Goal: Task Accomplishment & Management: Manage account settings

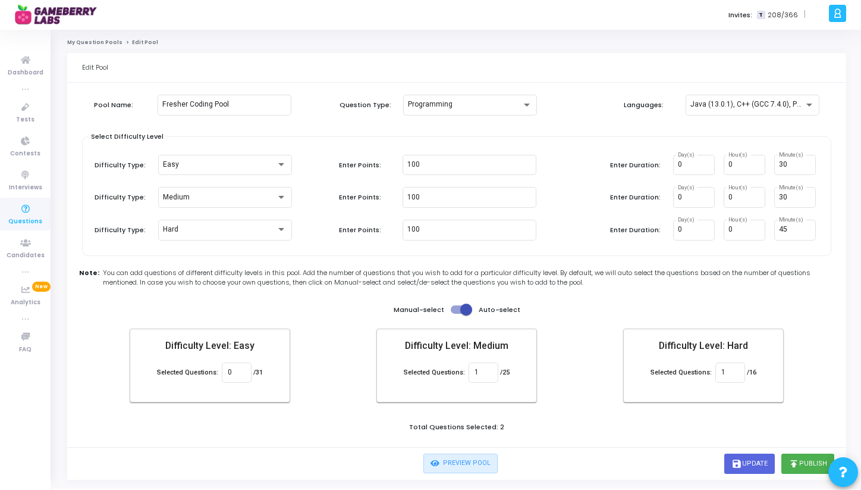
scroll to position [21, 0]
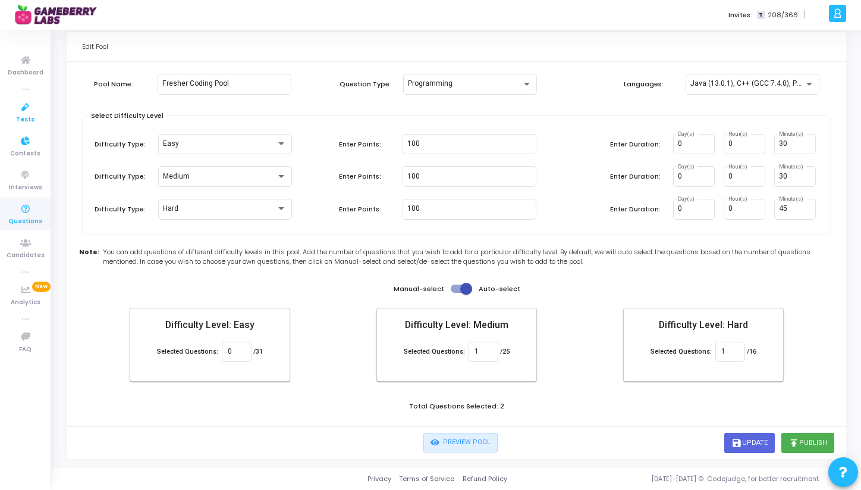
click at [32, 117] on span "Tests" at bounding box center [25, 120] width 18 height 10
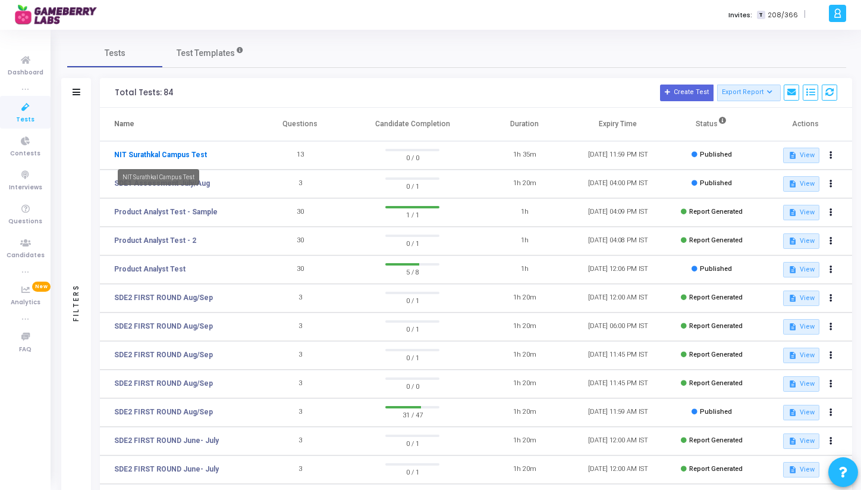
click at [152, 151] on link "NIT Surathkal Campus Test" at bounding box center [160, 154] width 93 height 11
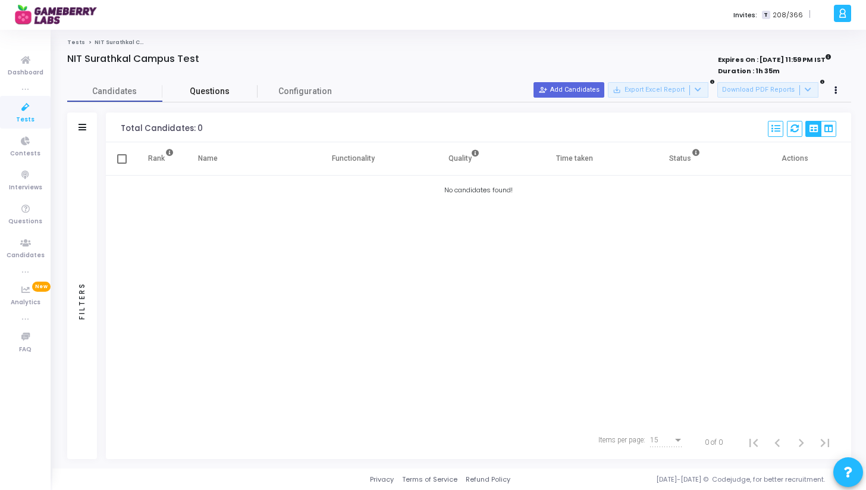
click at [236, 92] on span "Questions" at bounding box center [209, 91] width 95 height 12
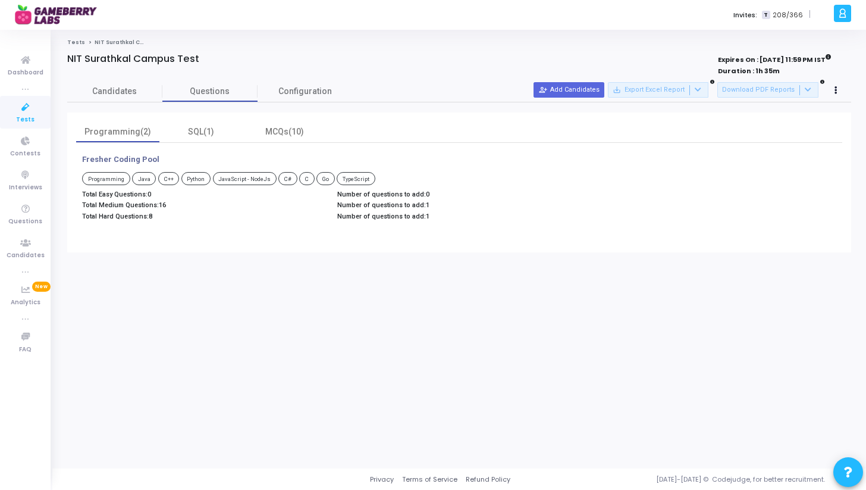
click at [314, 75] on div at bounding box center [296, 71] width 459 height 13
click at [307, 101] on link "Configuration" at bounding box center [305, 91] width 95 height 21
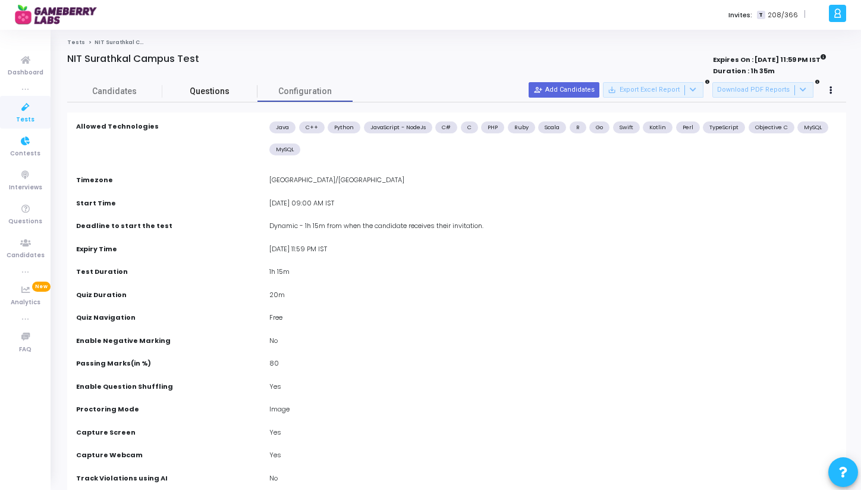
click at [186, 92] on span "Questions" at bounding box center [209, 91] width 95 height 12
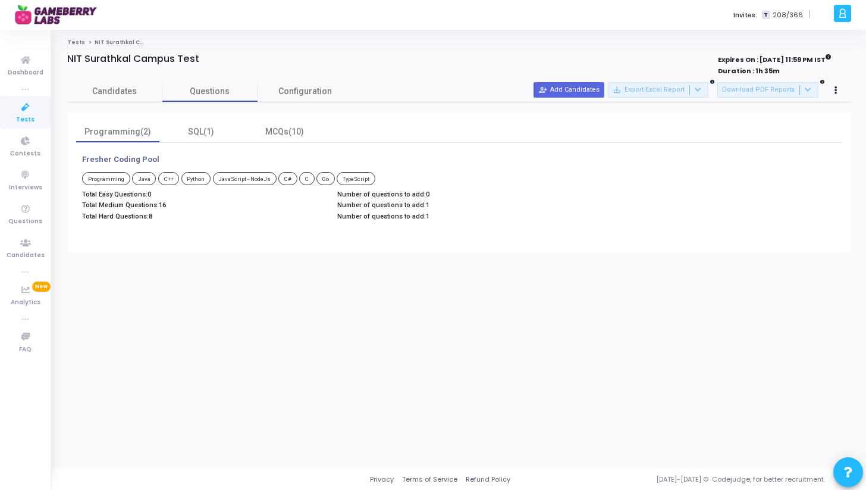
click at [39, 120] on link "Tests" at bounding box center [25, 112] width 51 height 33
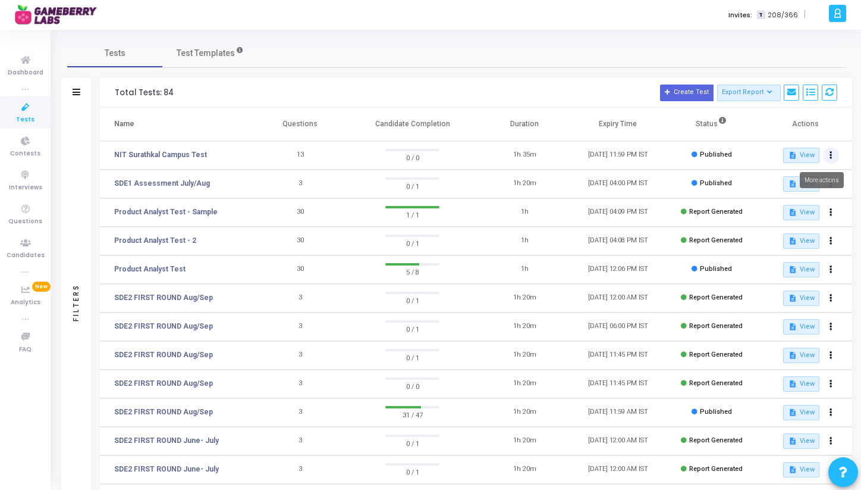
click at [832, 155] on icon at bounding box center [831, 155] width 3 height 6
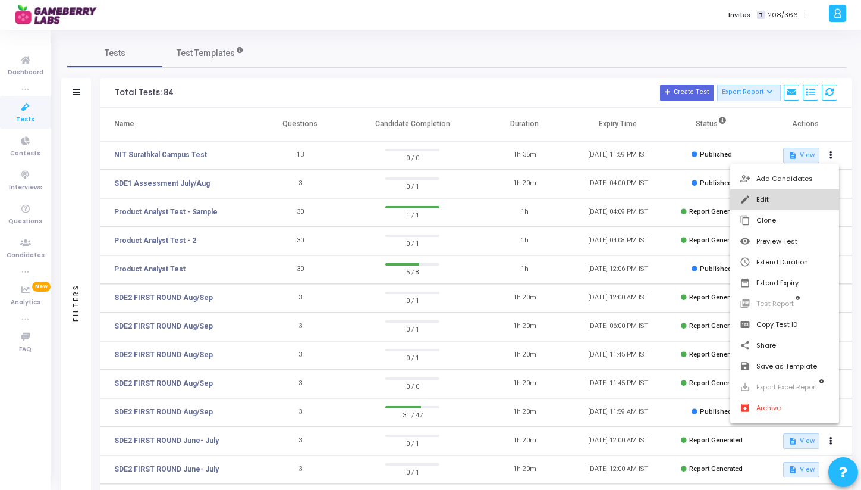
click at [773, 202] on button "edit Edit" at bounding box center [784, 199] width 109 height 21
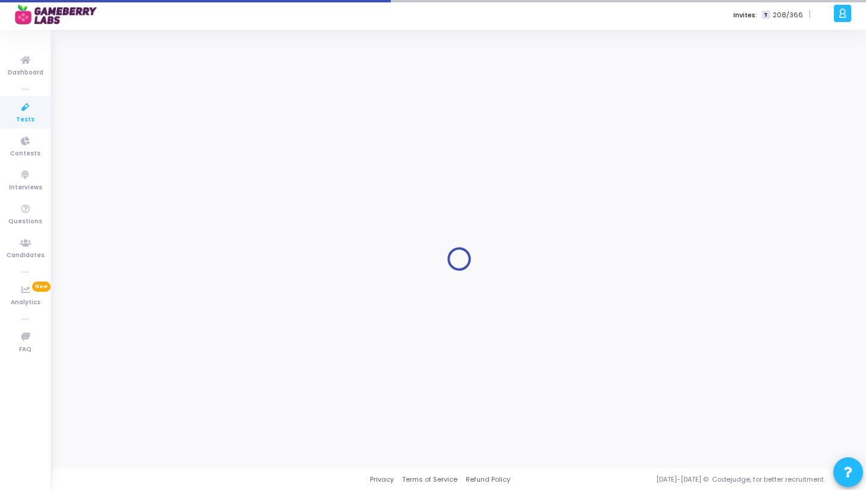
type input "NIT Surathkal Campus Test"
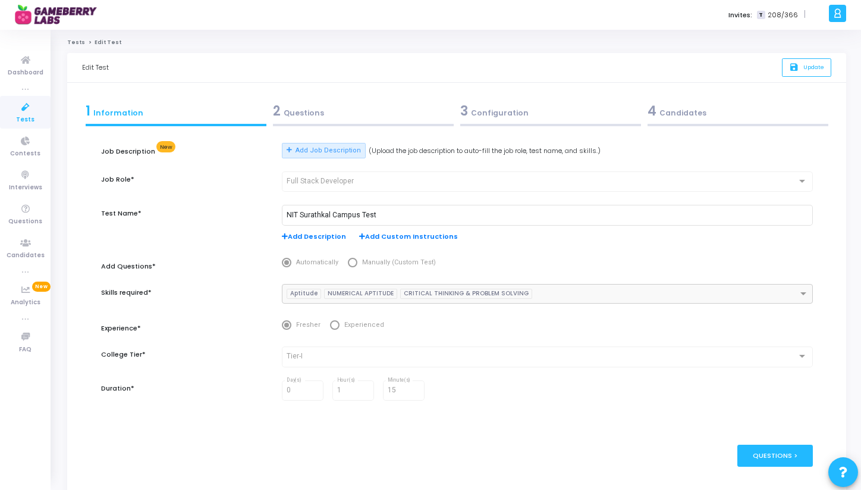
click at [484, 115] on div "3 Configuration" at bounding box center [550, 111] width 181 height 20
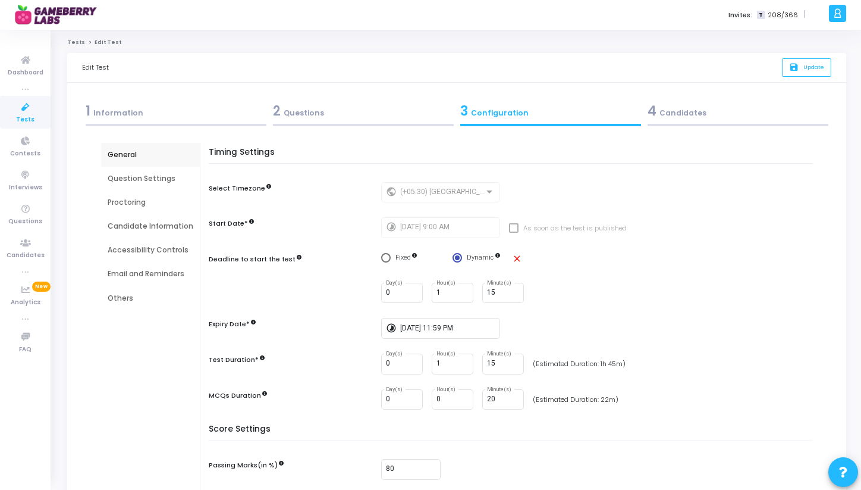
click at [154, 176] on div "Question Settings" at bounding box center [151, 178] width 86 height 11
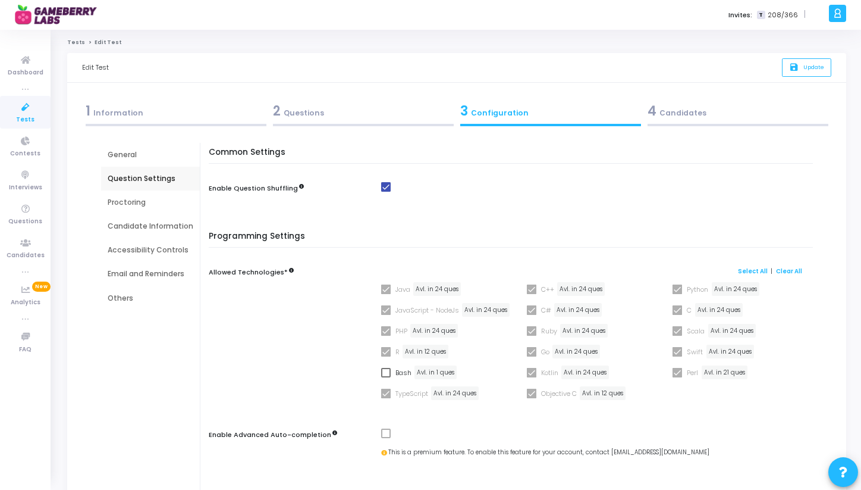
click at [140, 230] on div "Candidate Information" at bounding box center [151, 226] width 86 height 11
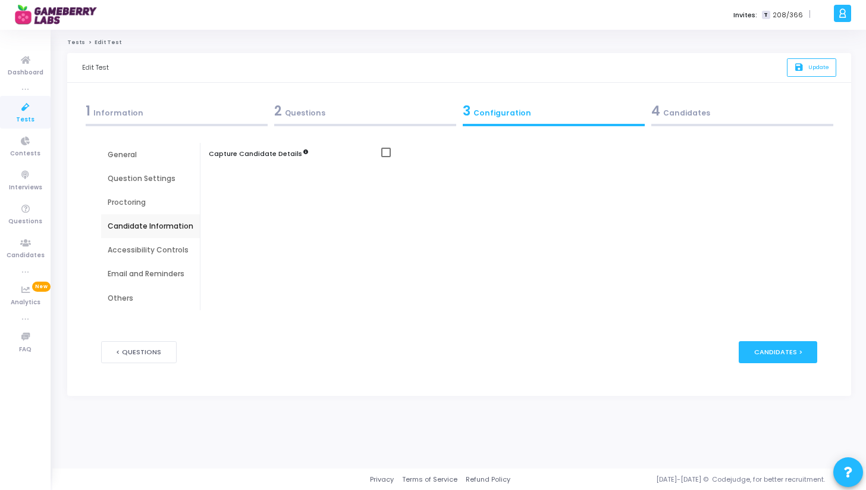
click at [129, 277] on div "Email and Reminders" at bounding box center [151, 273] width 86 height 11
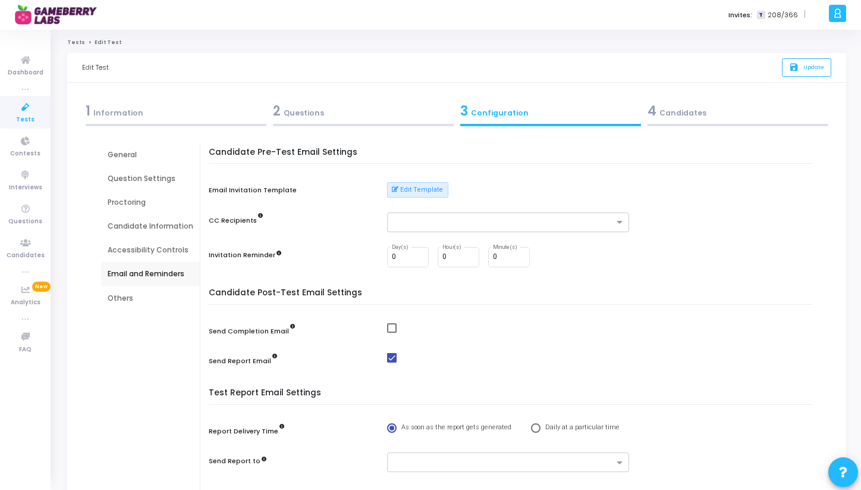
click at [125, 296] on div "Others" at bounding box center [151, 298] width 86 height 11
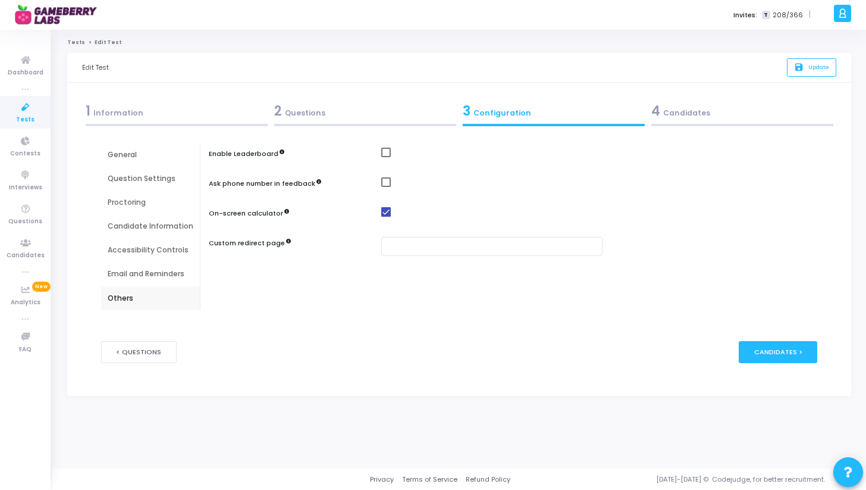
click at [148, 161] on div "General" at bounding box center [150, 155] width 99 height 24
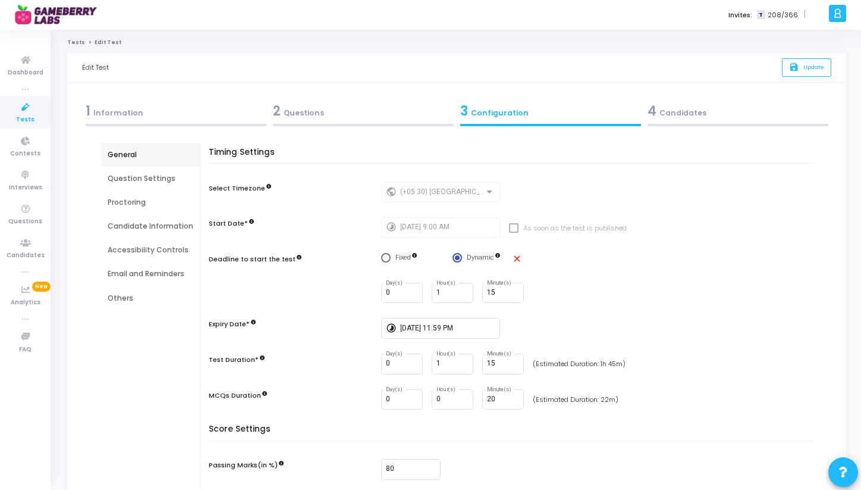
click at [105, 115] on div "1 Information" at bounding box center [176, 111] width 181 height 20
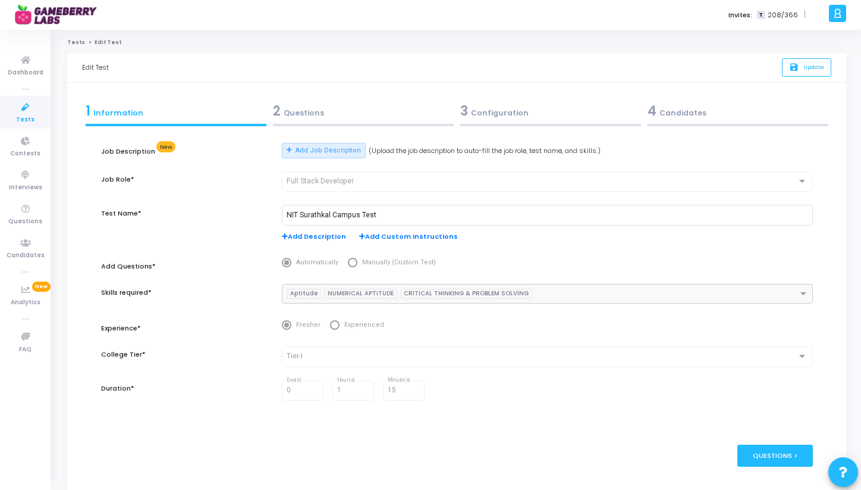
scroll to position [53, 0]
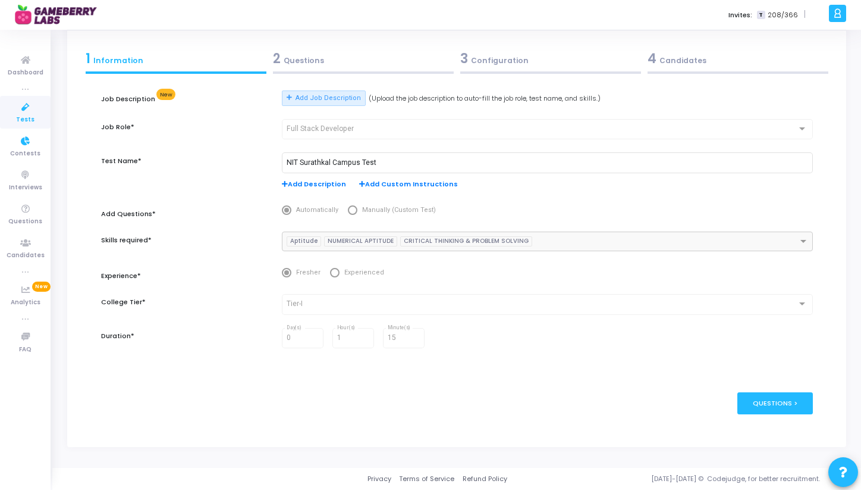
click at [33, 118] on span "Tests" at bounding box center [25, 120] width 18 height 10
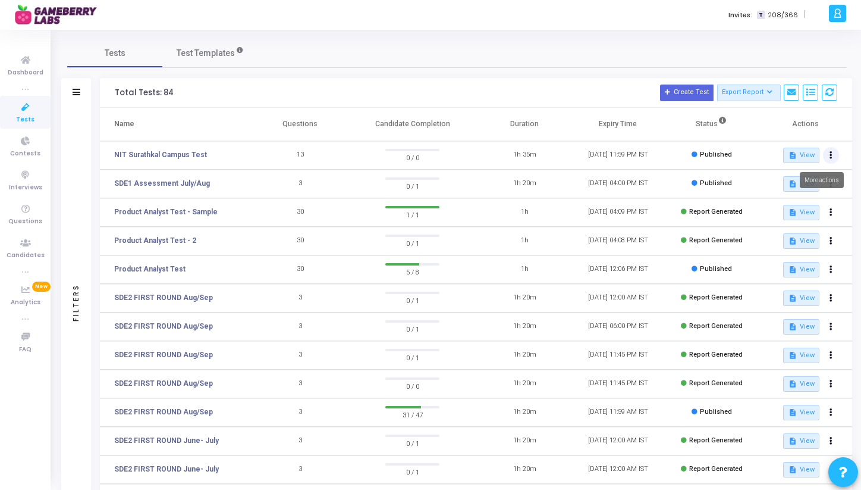
click at [833, 155] on button at bounding box center [831, 155] width 17 height 17
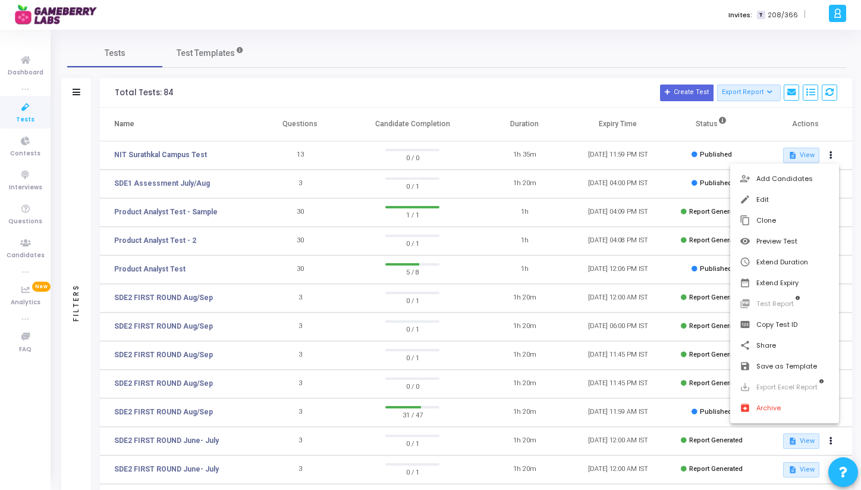
click at [798, 137] on div at bounding box center [430, 245] width 861 height 490
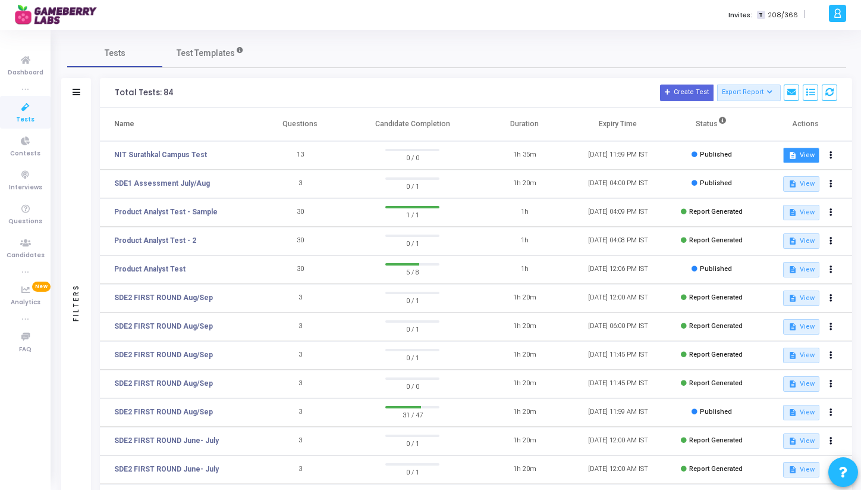
click at [798, 153] on button "description View" at bounding box center [801, 155] width 36 height 15
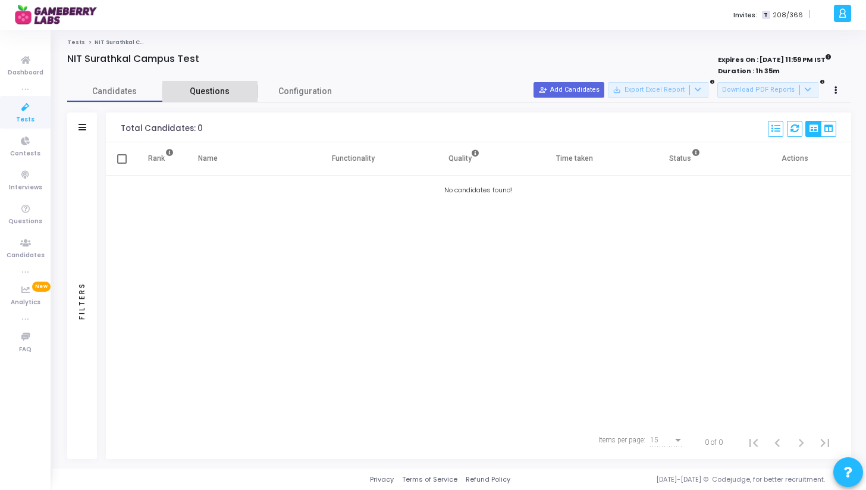
click at [222, 89] on span "Questions" at bounding box center [209, 91] width 95 height 12
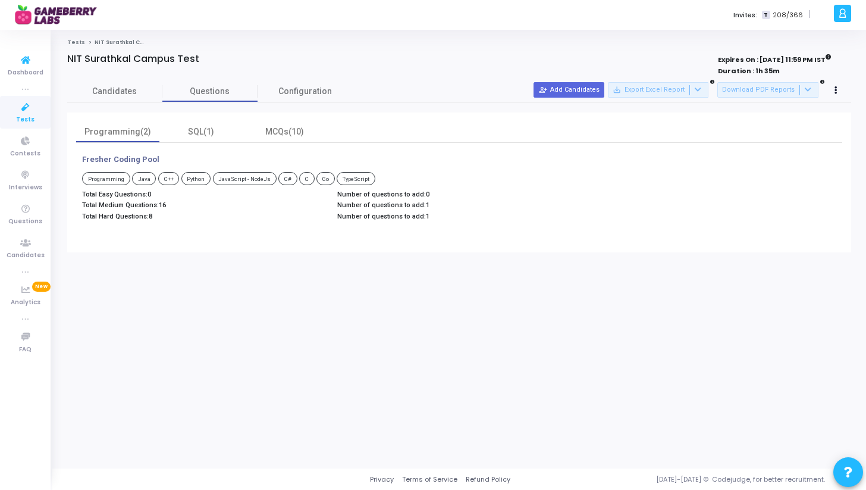
click at [17, 121] on span "Tests" at bounding box center [25, 120] width 18 height 10
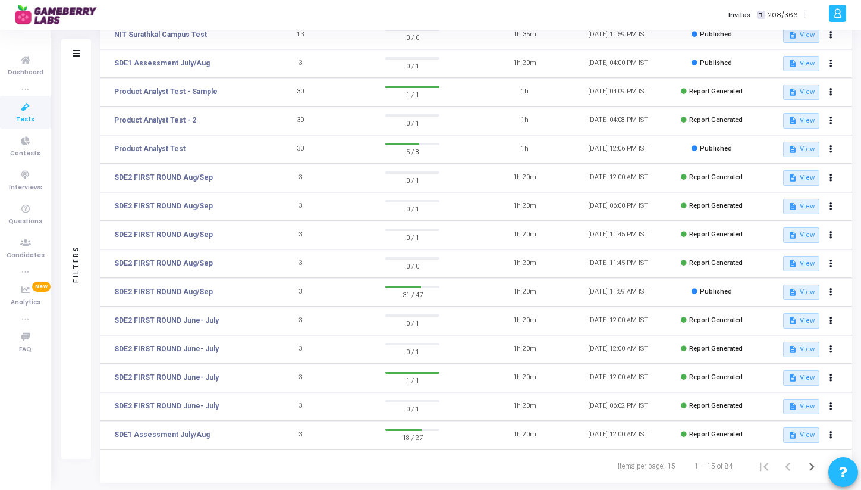
scroll to position [143, 0]
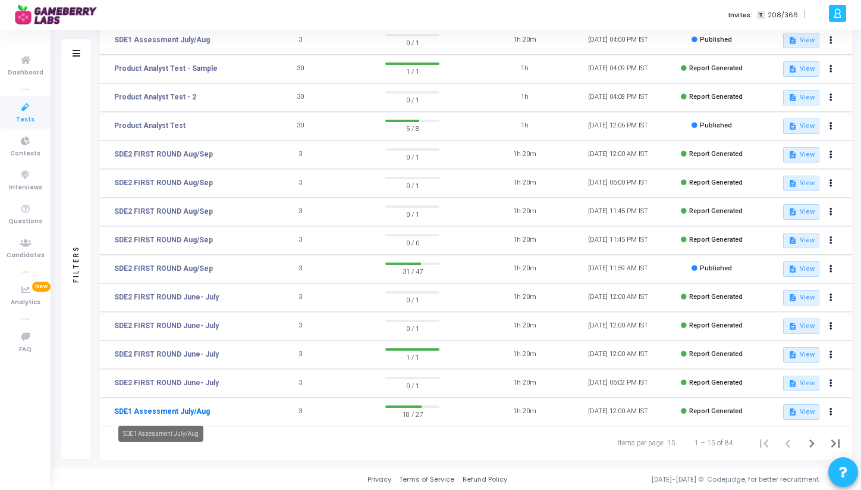
click at [158, 412] on link "SDE1 Assessment July/Aug" at bounding box center [162, 411] width 96 height 11
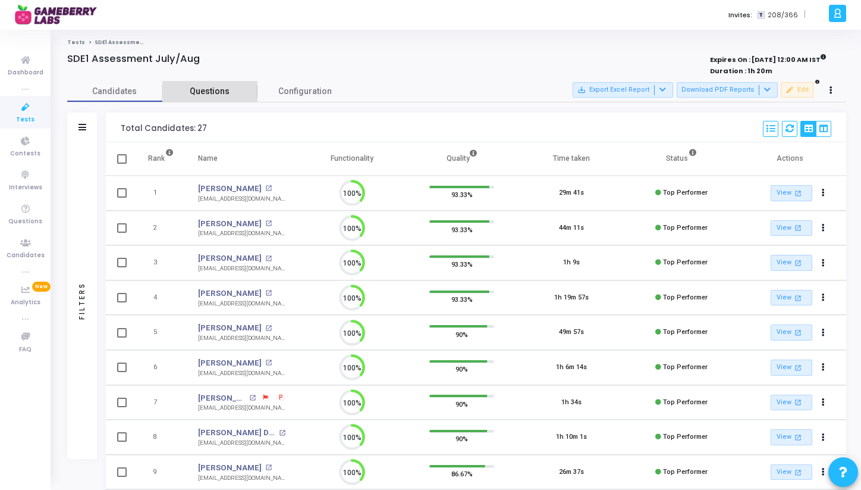
click at [219, 85] on link "Questions" at bounding box center [209, 91] width 95 height 21
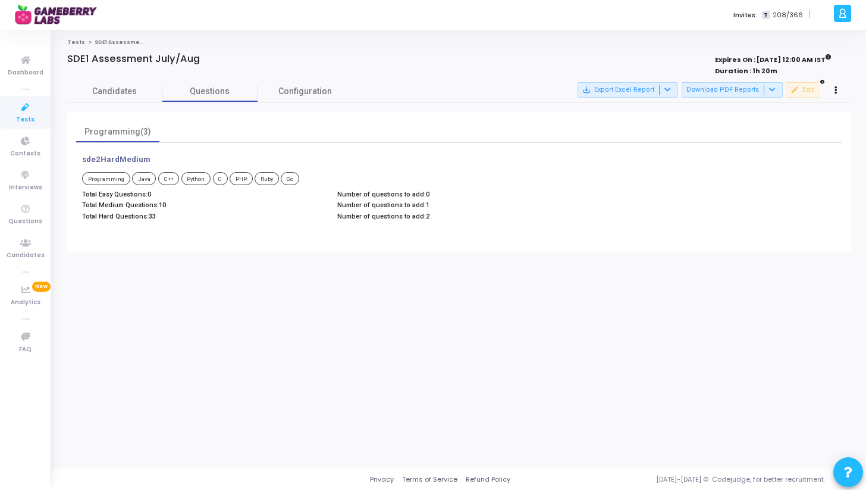
drag, startPoint x: 439, startPoint y: 239, endPoint x: 437, endPoint y: 209, distance: 29.2
click at [437, 209] on div "sde2HardMedium Programming Java C++ Python C PHP Ruby Go Total Easy Questions: …" at bounding box center [459, 193] width 766 height 101
click at [136, 212] on p "Total Hard Questions: 33" at bounding box center [203, 216] width 243 height 8
click at [162, 207] on span "10" at bounding box center [162, 205] width 7 height 8
click at [120, 89] on span "Candidates" at bounding box center [114, 91] width 95 height 12
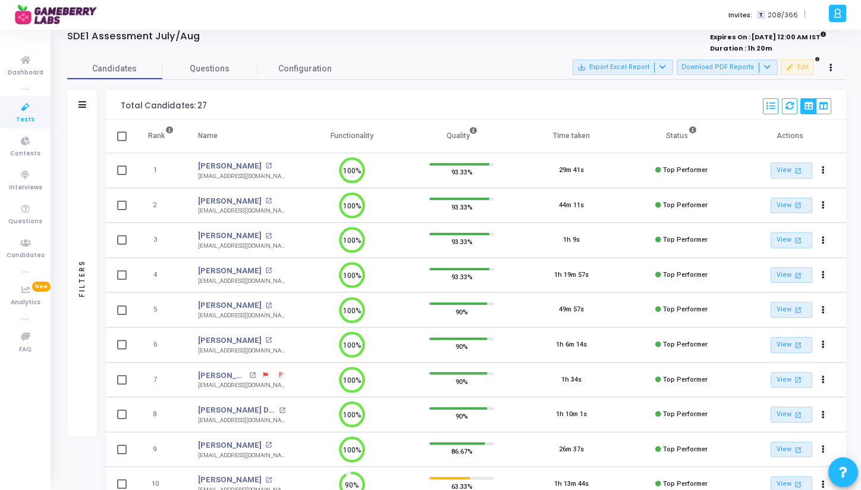
drag, startPoint x: 560, startPoint y: 170, endPoint x: 590, endPoint y: 171, distance: 30.3
click at [590, 171] on td "29m 41s" at bounding box center [572, 170] width 110 height 35
drag, startPoint x: 560, startPoint y: 202, endPoint x: 578, endPoint y: 202, distance: 17.2
click at [578, 202] on td "44m 11s" at bounding box center [572, 205] width 110 height 35
drag, startPoint x: 558, startPoint y: 238, endPoint x: 588, endPoint y: 238, distance: 29.7
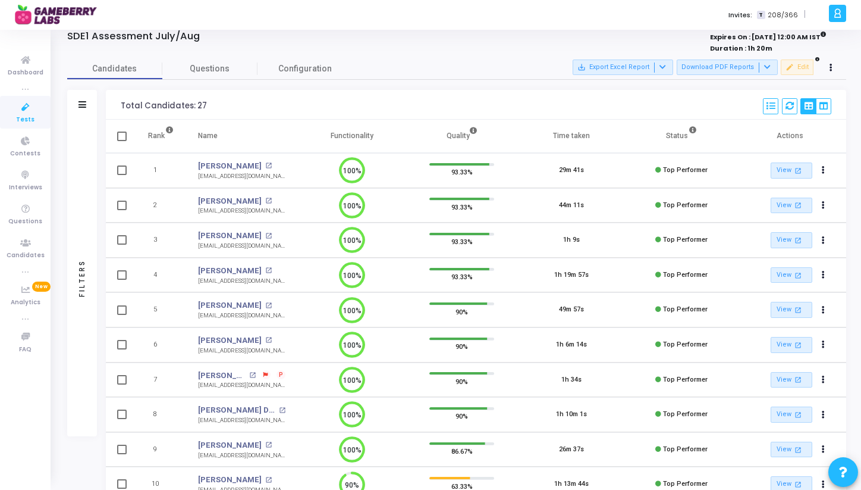
click at [588, 238] on td "1h 9s" at bounding box center [572, 239] width 110 height 35
drag, startPoint x: 549, startPoint y: 273, endPoint x: 592, endPoint y: 272, distance: 43.4
click at [591, 273] on td "1h 19m 57s" at bounding box center [572, 275] width 110 height 35
drag, startPoint x: 553, startPoint y: 312, endPoint x: 590, endPoint y: 312, distance: 37.5
click at [589, 312] on td "49m 57s" at bounding box center [572, 309] width 110 height 35
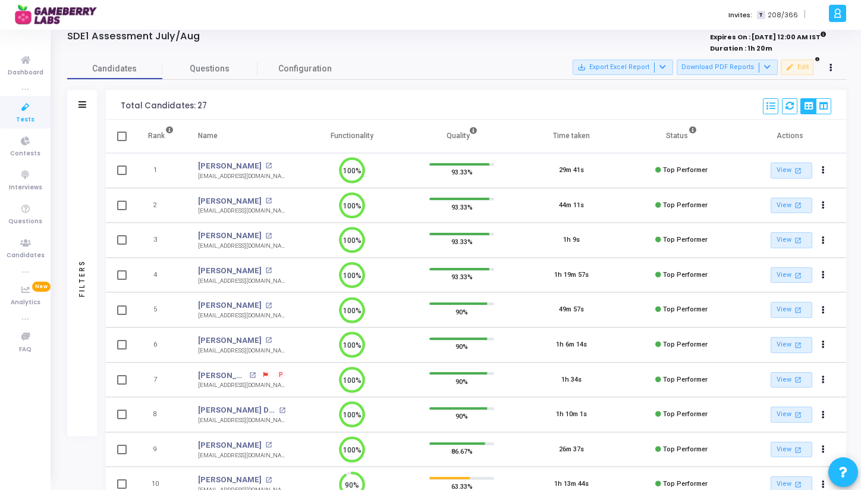
drag, startPoint x: 554, startPoint y: 349, endPoint x: 605, endPoint y: 349, distance: 51.2
click at [605, 349] on td "1h 6m 14s" at bounding box center [572, 344] width 110 height 35
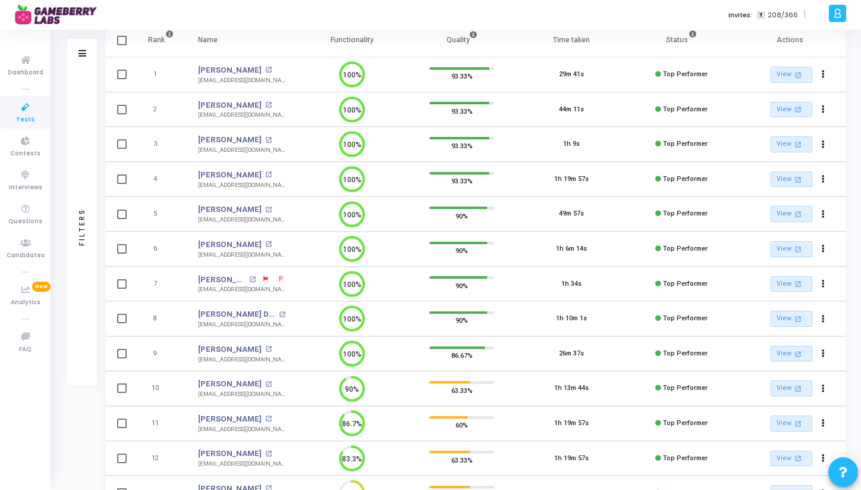
drag, startPoint x: 565, startPoint y: 284, endPoint x: 594, endPoint y: 284, distance: 29.1
click at [594, 284] on td "1h 34s" at bounding box center [572, 283] width 110 height 35
click at [589, 288] on td "1h 34s" at bounding box center [572, 283] width 110 height 35
drag, startPoint x: 558, startPoint y: 319, endPoint x: 579, endPoint y: 319, distance: 21.4
click at [579, 319] on div "1h 10m 1s" at bounding box center [571, 318] width 31 height 10
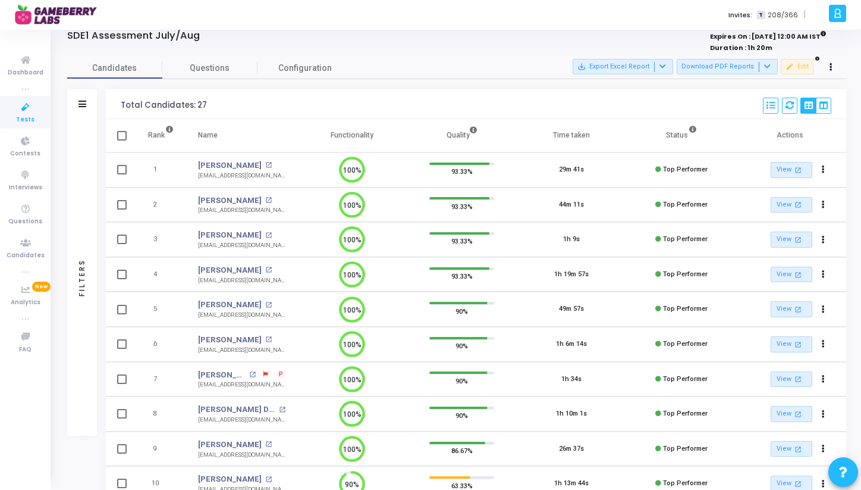
scroll to position [37, 0]
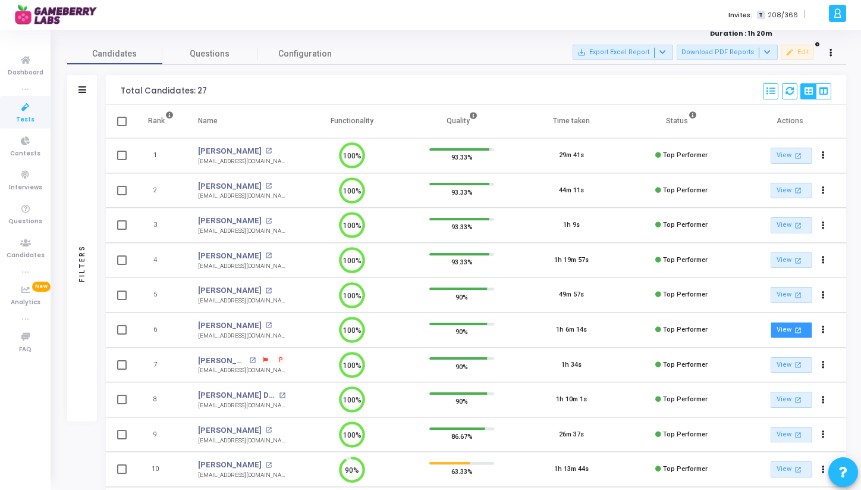
click at [783, 331] on link "View open_in_new" at bounding box center [792, 330] width 42 height 16
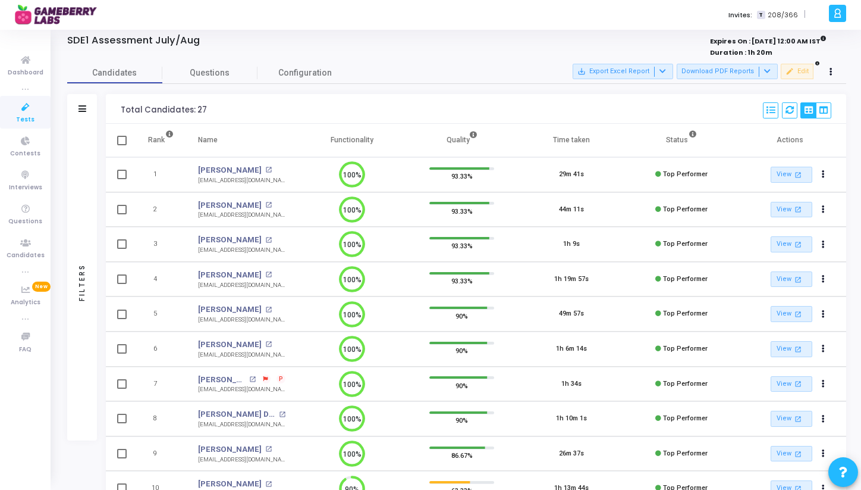
scroll to position [20, 0]
click at [783, 278] on link "View open_in_new" at bounding box center [792, 278] width 42 height 16
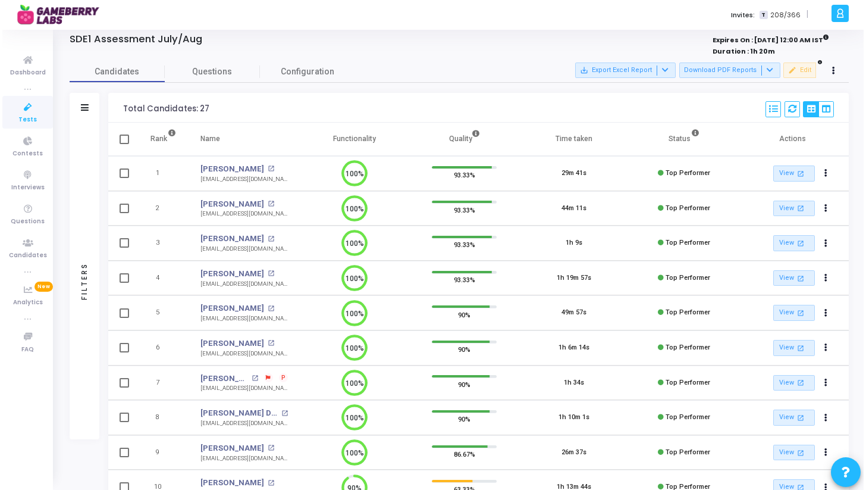
scroll to position [0, 0]
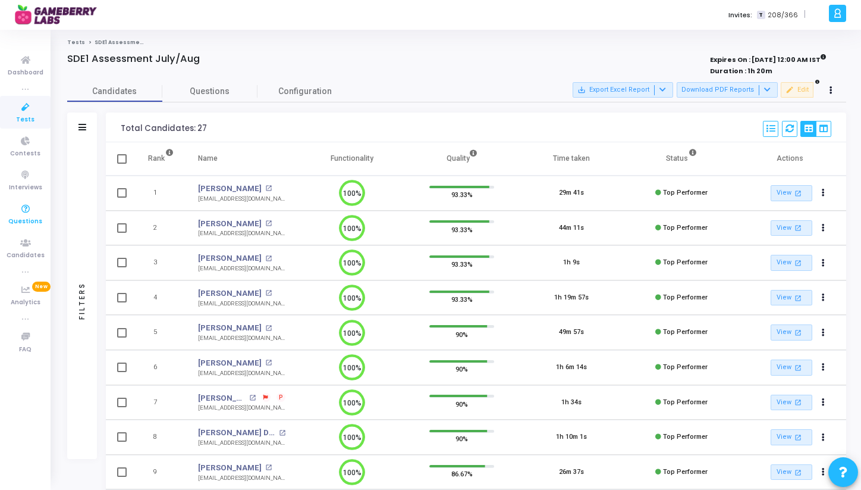
click at [26, 221] on span "Questions" at bounding box center [25, 222] width 34 height 10
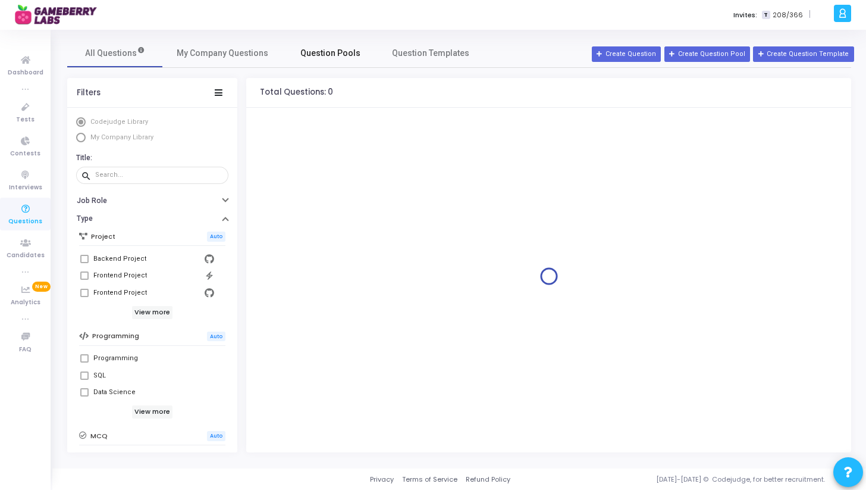
click at [319, 63] on link "Question Pools" at bounding box center [330, 53] width 95 height 29
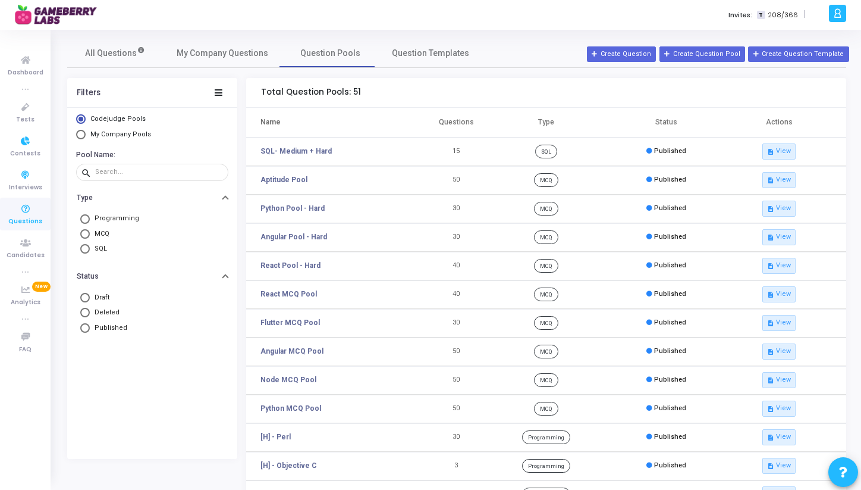
click at [95, 137] on span "My Company Pools" at bounding box center [120, 134] width 61 height 8
click at [86, 137] on input "My Company Pools" at bounding box center [81, 135] width 10 height 10
radio input "true"
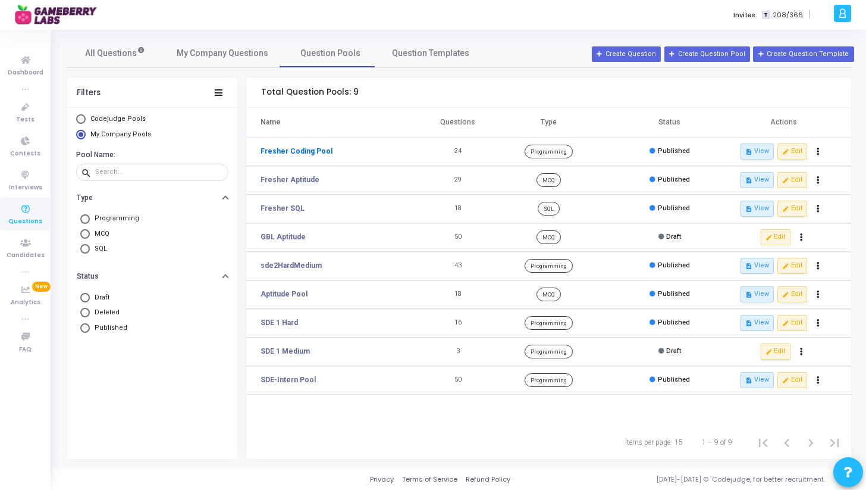
click at [296, 152] on link "Fresher Coding Pool" at bounding box center [297, 151] width 72 height 11
click at [793, 149] on button "edit Edit" at bounding box center [792, 150] width 30 height 15
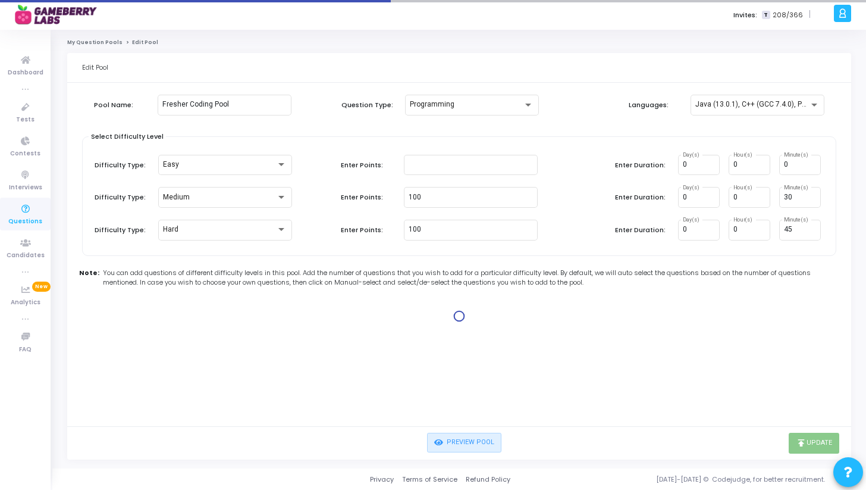
type input "100"
type input "30"
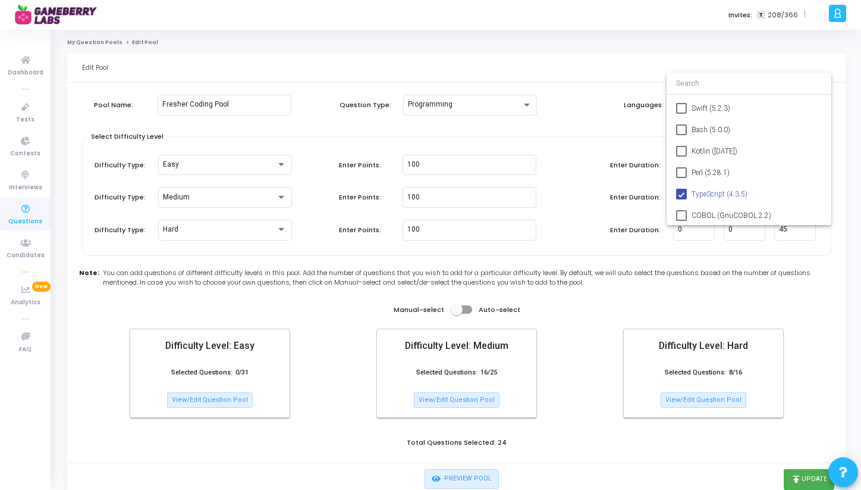
scroll to position [237, 0]
click at [564, 170] on div at bounding box center [430, 245] width 861 height 490
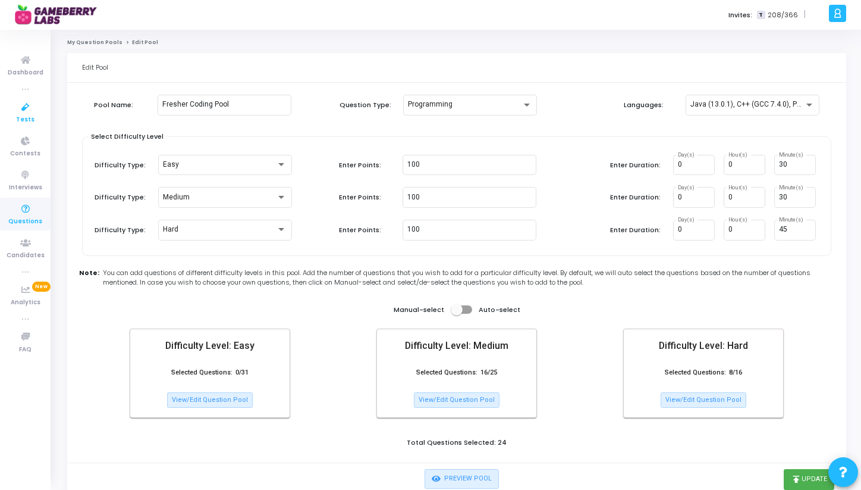
click at [24, 113] on icon at bounding box center [25, 107] width 25 height 15
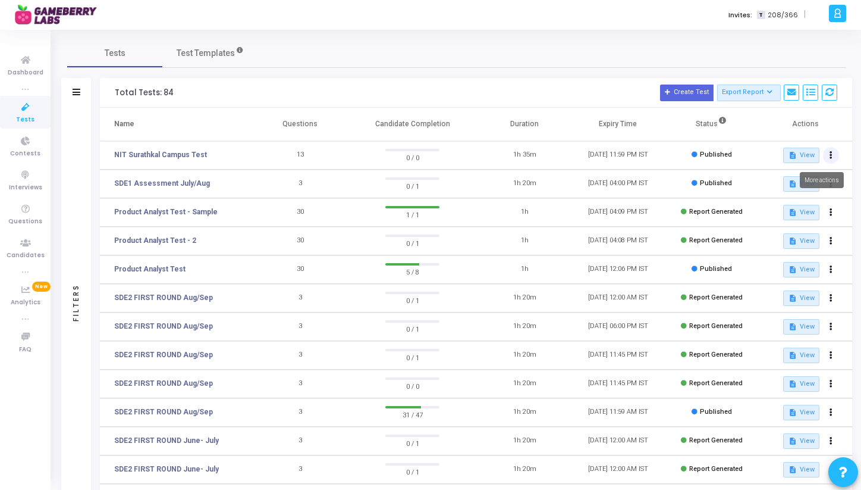
click at [826, 153] on button at bounding box center [831, 155] width 17 height 17
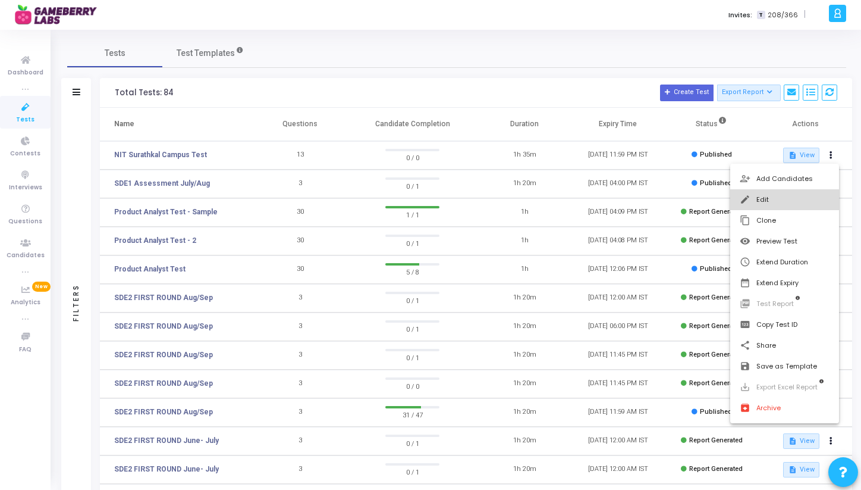
click at [757, 197] on button "edit Edit" at bounding box center [784, 199] width 109 height 21
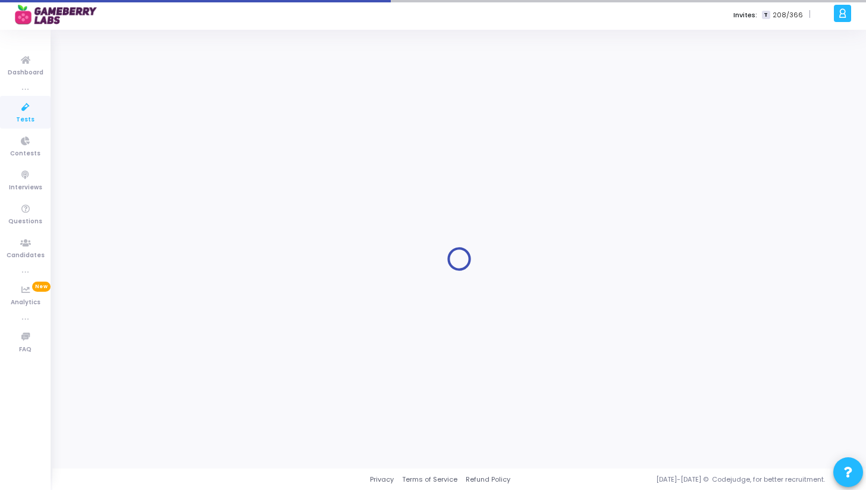
type input "9/5/2025, 9:00 AM"
checkbox input "false"
radio input "true"
type input "9/5/2025, 11:59 PM"
type input "1"
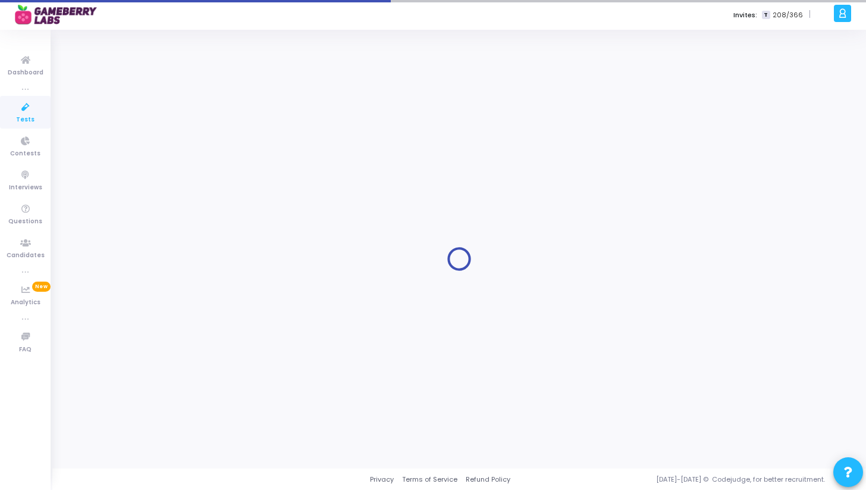
type input "15"
type input "80"
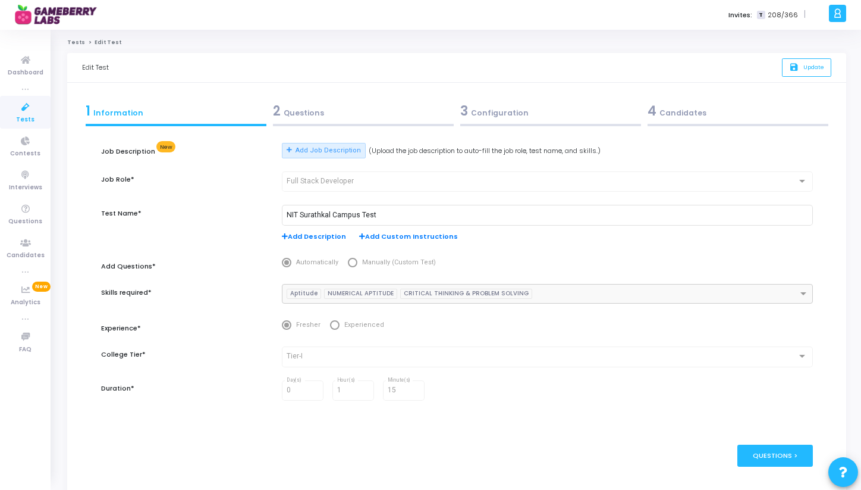
click at [496, 118] on div "3 Configuration" at bounding box center [550, 111] width 181 height 20
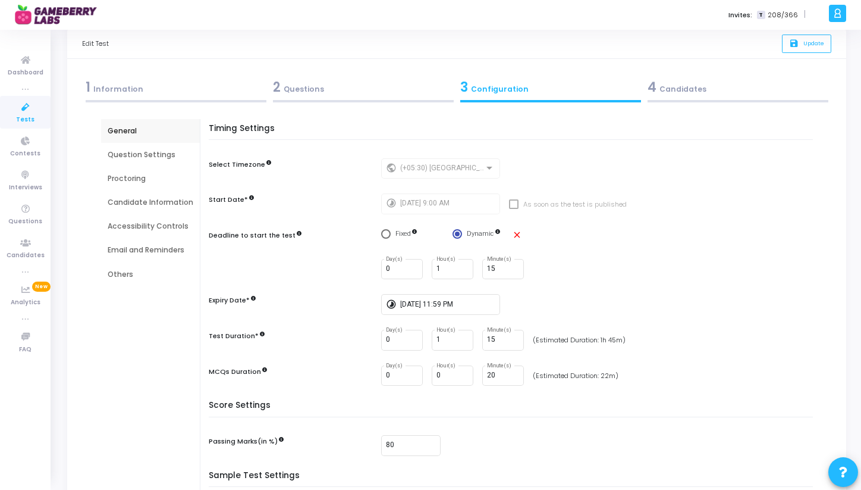
scroll to position [13, 0]
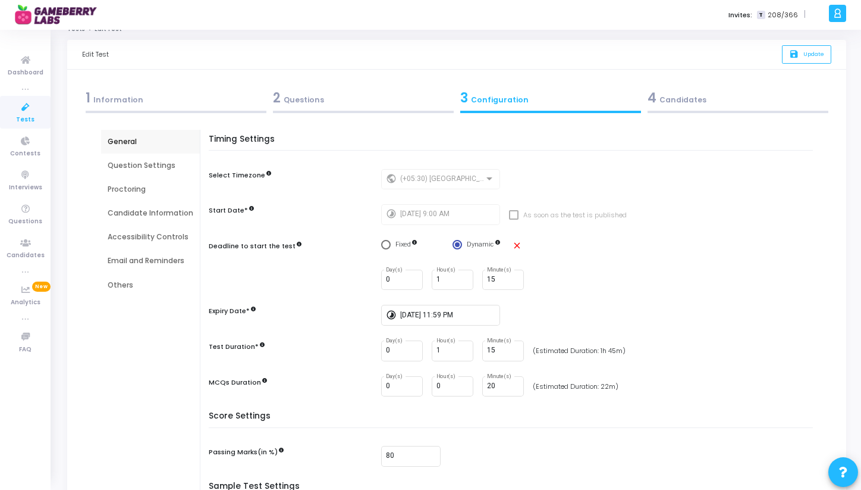
click at [164, 160] on div "Question Settings" at bounding box center [151, 165] width 86 height 11
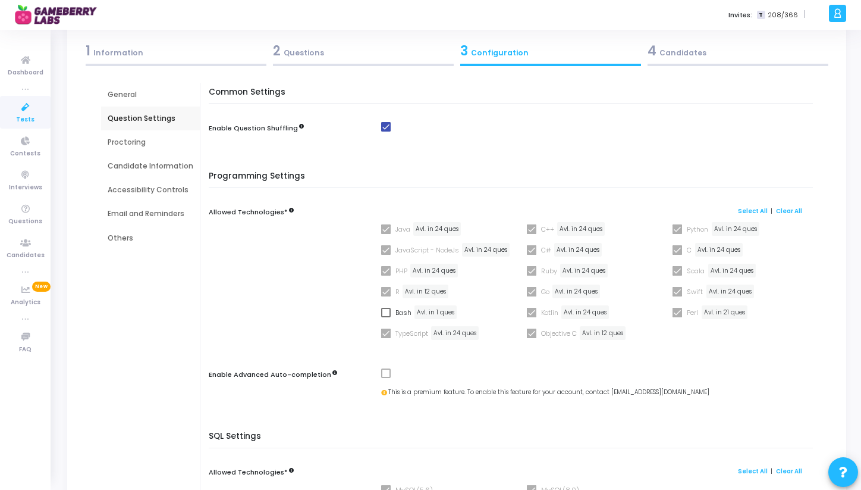
scroll to position [87, 0]
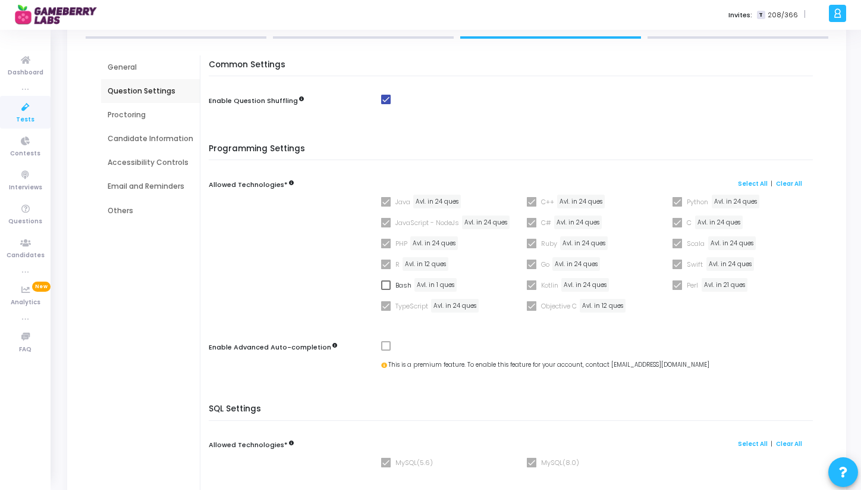
click at [381, 239] on span at bounding box center [386, 244] width 10 height 10
click at [381, 220] on span at bounding box center [386, 223] width 10 height 10
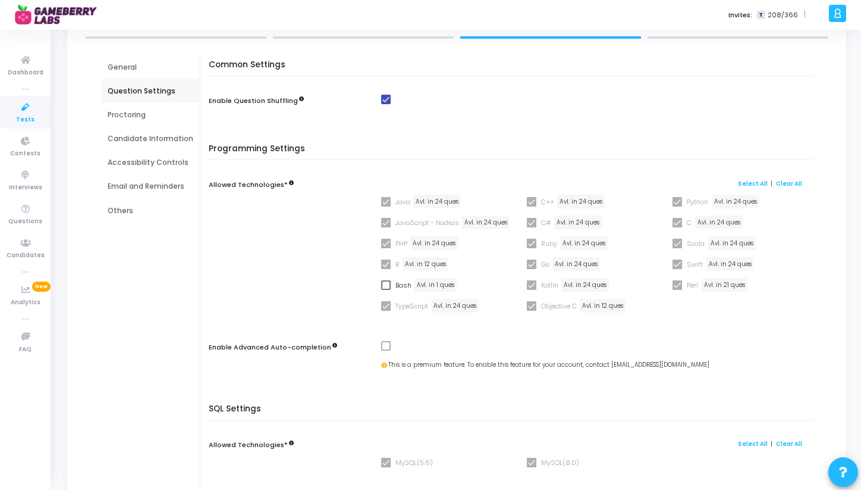
click at [381, 220] on span at bounding box center [386, 223] width 10 height 10
click at [795, 180] on link "Clear All" at bounding box center [789, 184] width 26 height 8
click at [793, 180] on link "Clear All" at bounding box center [789, 184] width 26 height 8
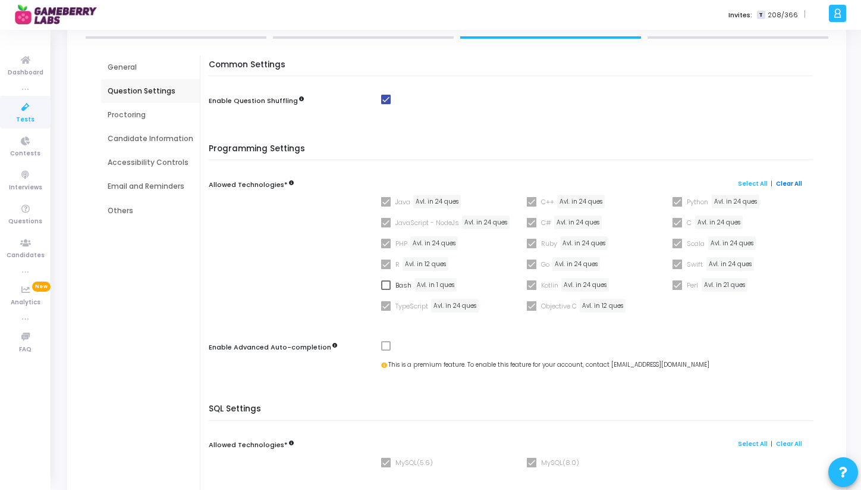
click at [793, 180] on link "Clear All" at bounding box center [789, 184] width 26 height 8
click at [790, 181] on link "Clear All" at bounding box center [789, 184] width 26 height 8
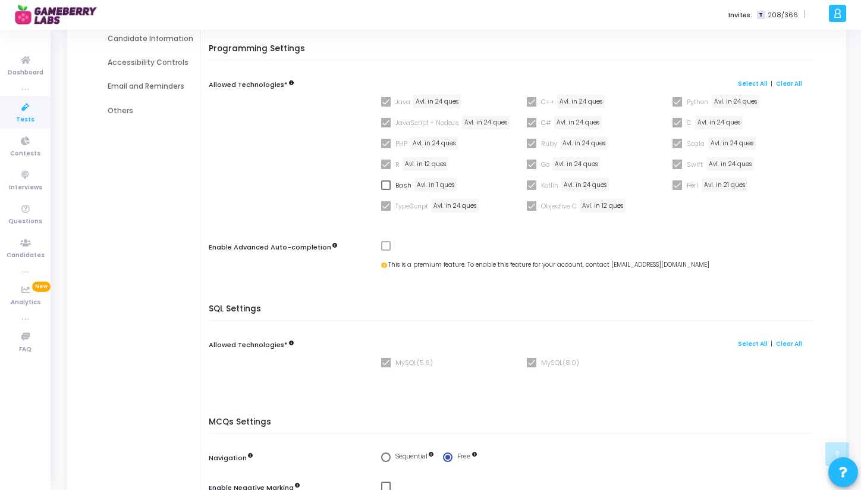
scroll to position [193, 0]
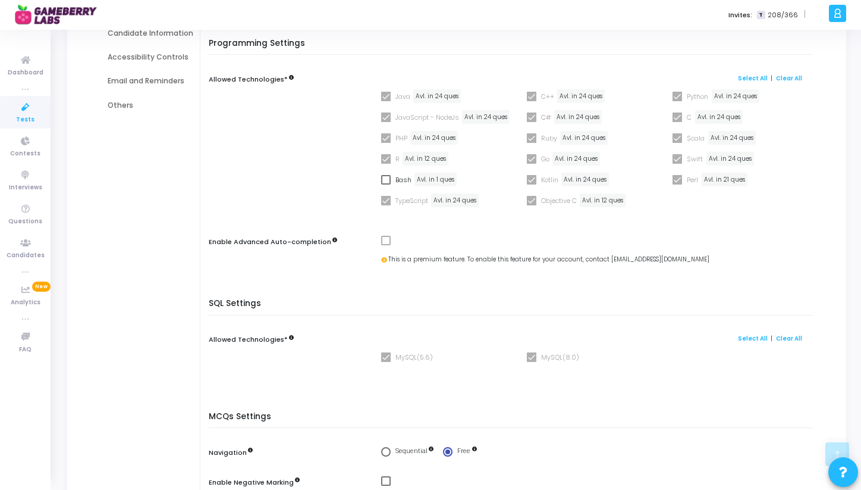
click at [386, 243] on span at bounding box center [386, 241] width 10 height 10
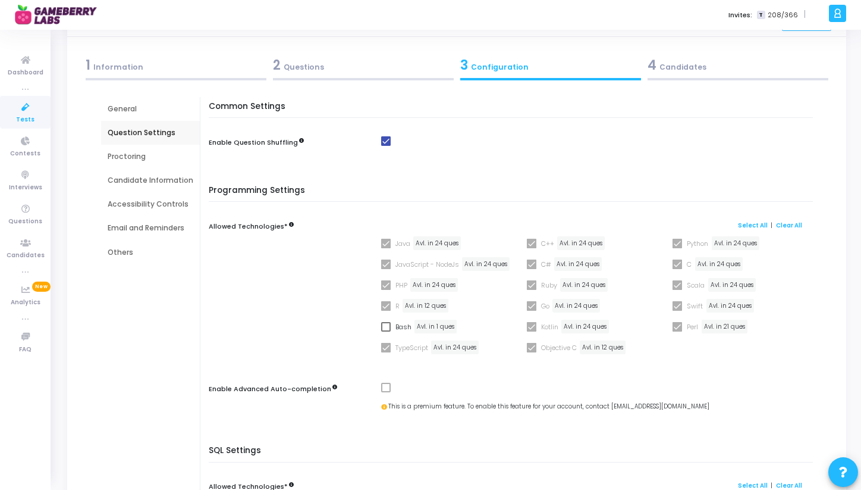
scroll to position [36, 0]
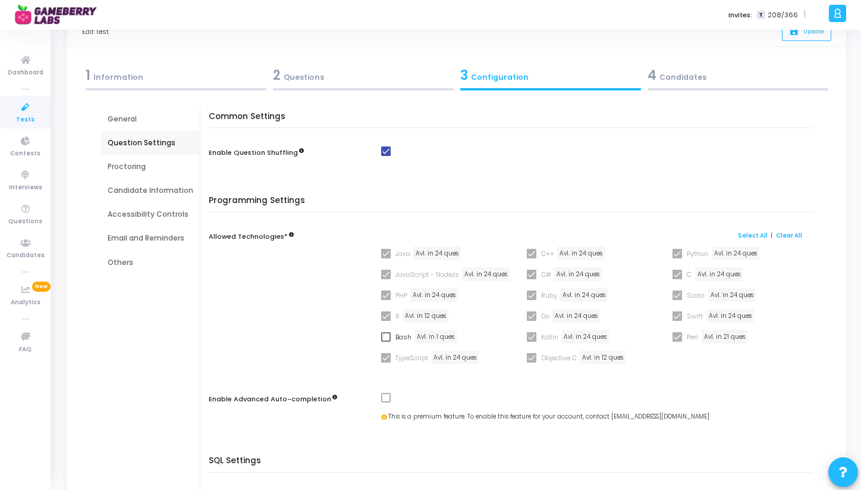
click at [155, 170] on div "Proctoring" at bounding box center [151, 166] width 86 height 11
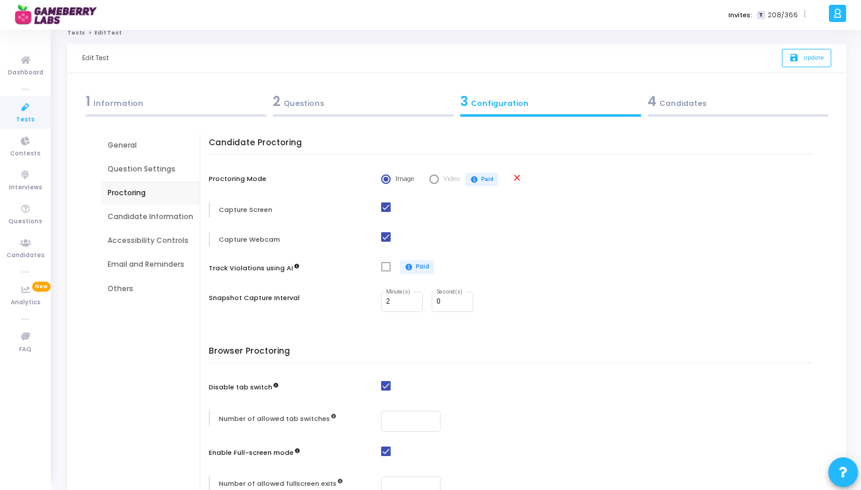
scroll to position [0, 0]
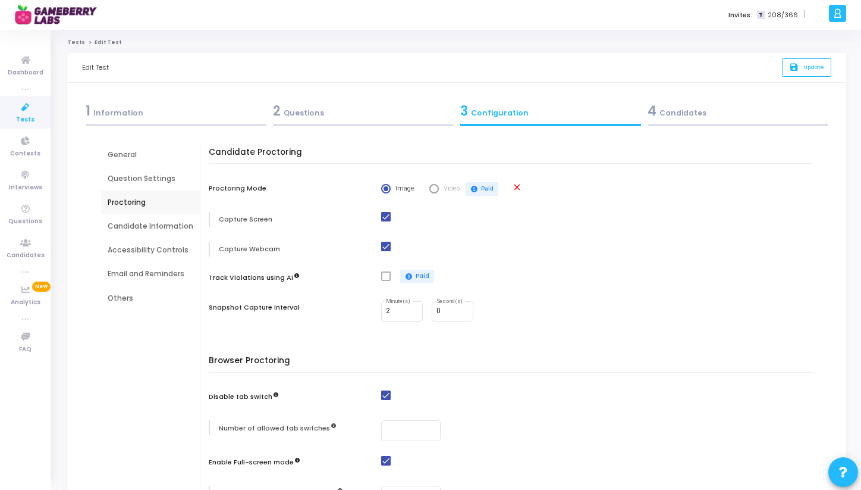
click at [23, 117] on span "Tests" at bounding box center [25, 120] width 18 height 10
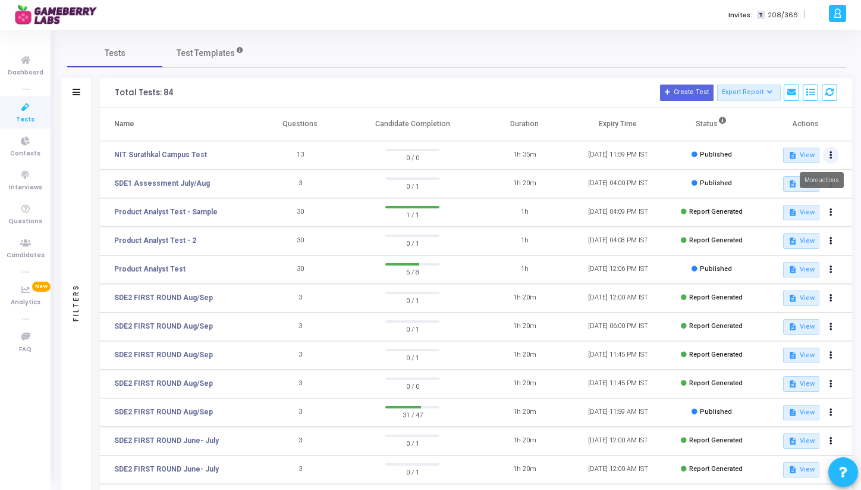
click at [825, 156] on button at bounding box center [831, 155] width 17 height 17
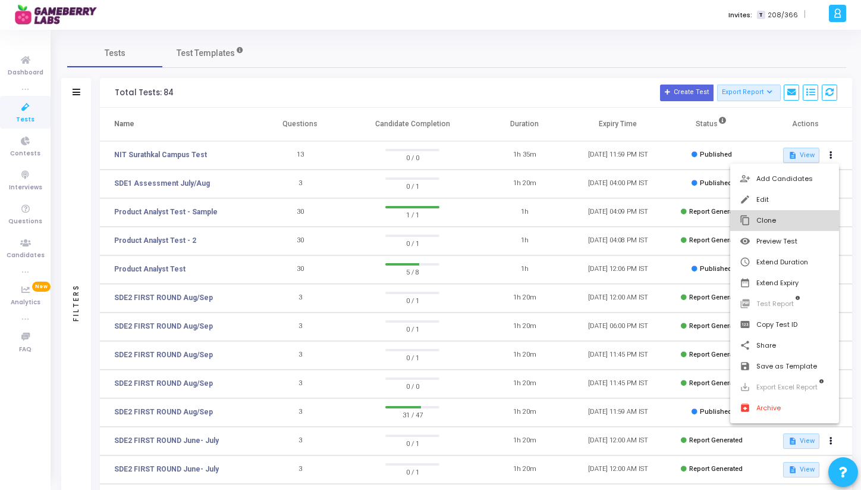
click at [762, 222] on button "content_copy Clone" at bounding box center [784, 220] width 109 height 21
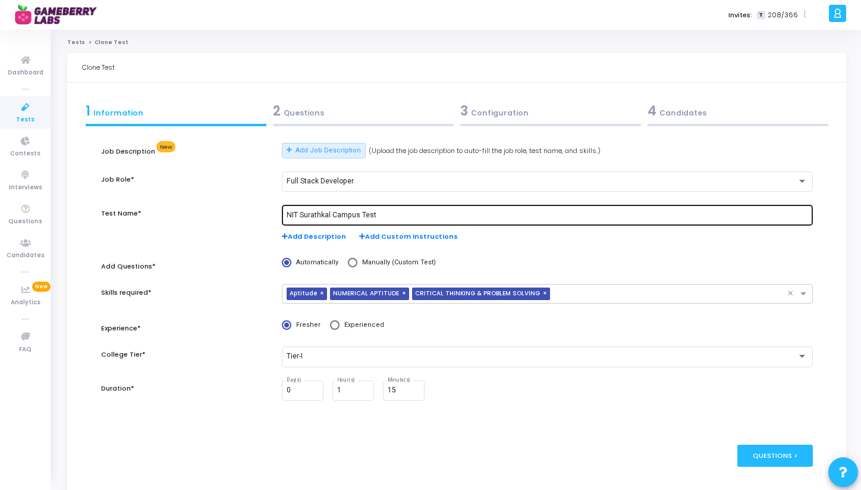
click at [387, 212] on input "NIT Surathkal Campus Test" at bounding box center [547, 215] width 521 height 8
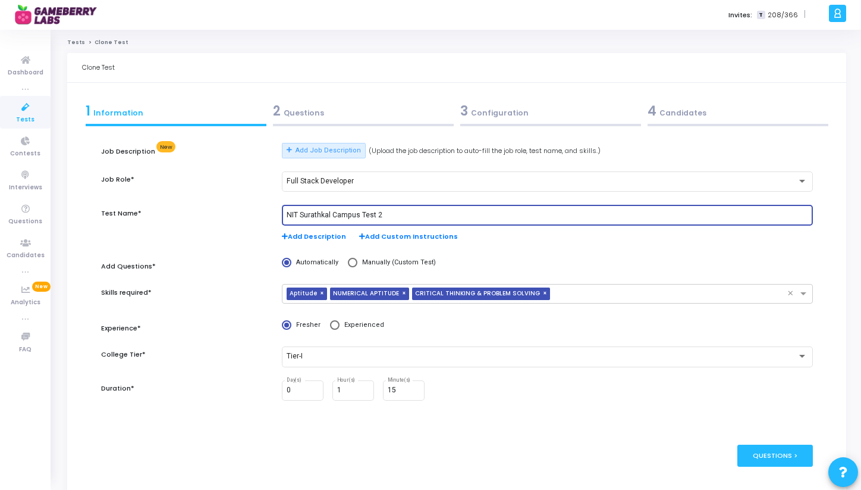
type input "NIT Surathkal Campus Test 2"
click at [376, 197] on div "Full Stack Developer" at bounding box center [547, 188] width 543 height 34
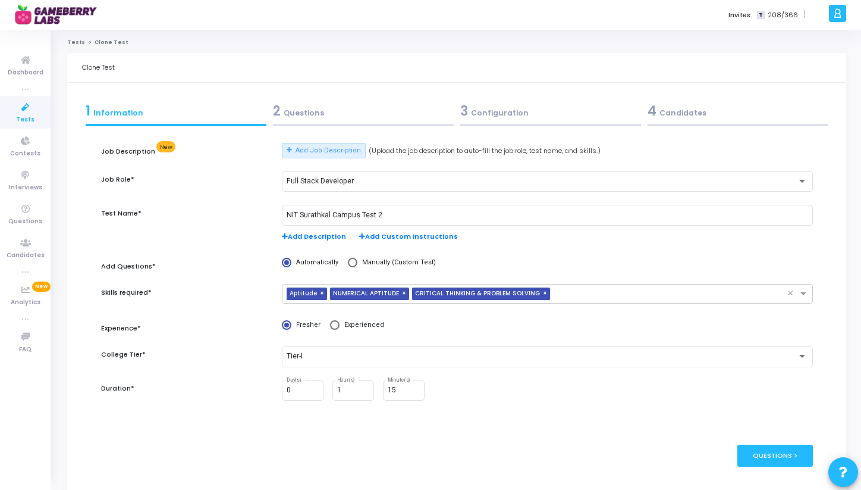
click at [345, 114] on div "2 Questions" at bounding box center [363, 111] width 181 height 20
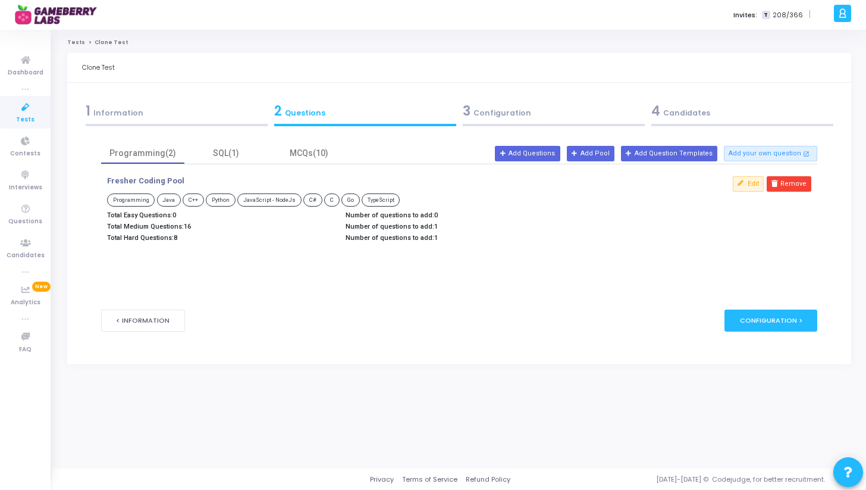
click at [196, 121] on div "1 Information" at bounding box center [176, 114] width 189 height 32
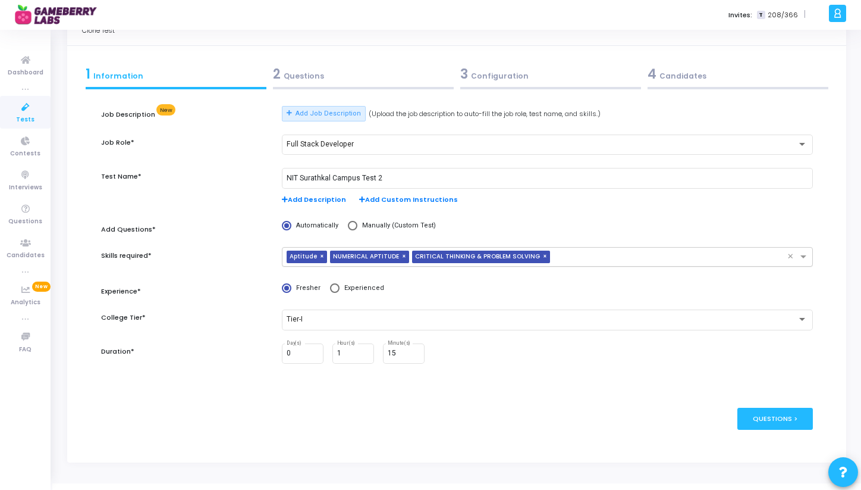
scroll to position [53, 0]
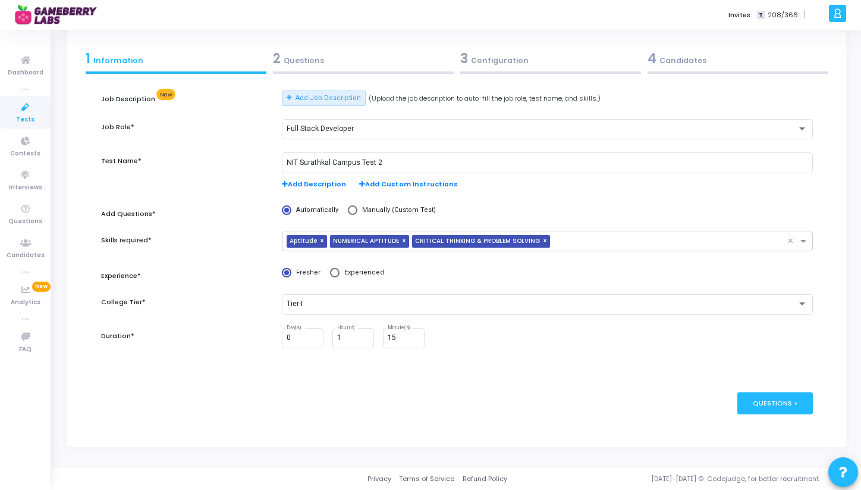
click at [492, 60] on div "3 Configuration" at bounding box center [550, 59] width 181 height 20
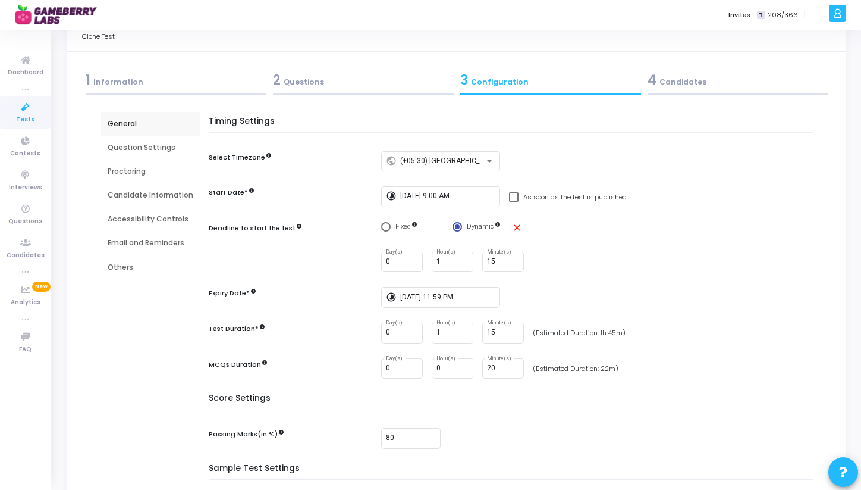
click at [143, 128] on div "General Question Settings Proctoring Candidate Information Accessibility Contro…" at bounding box center [150, 195] width 99 height 167
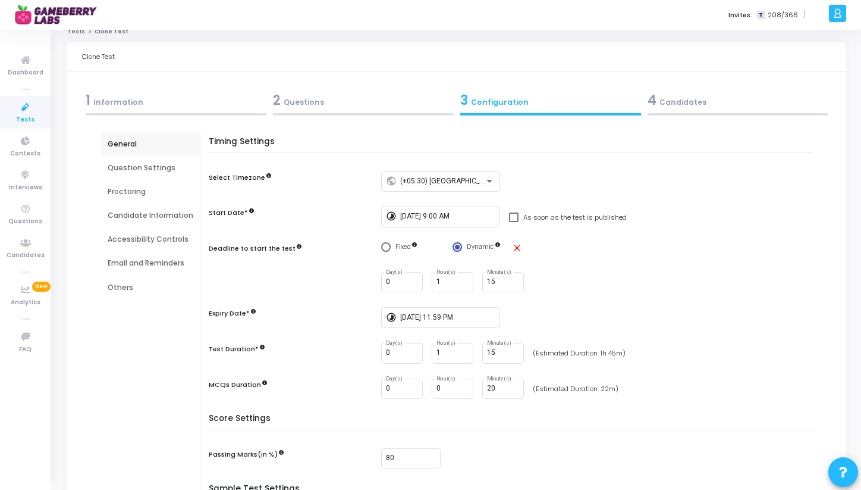
scroll to position [0, 0]
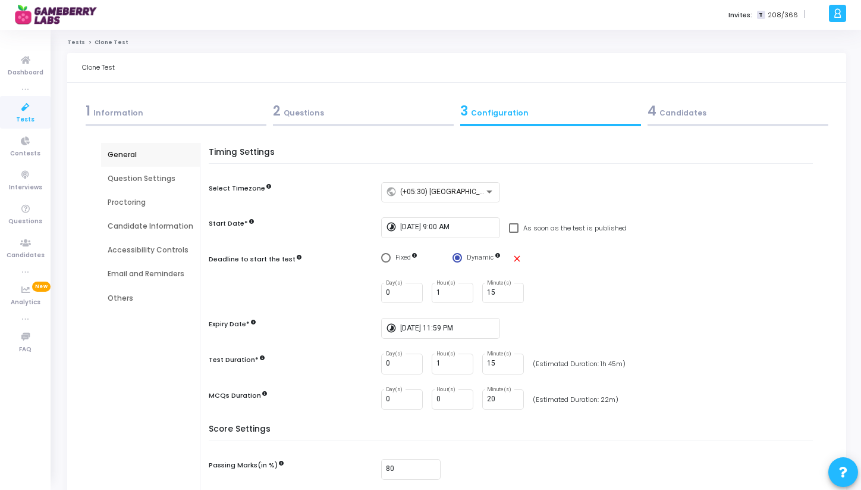
click at [91, 177] on div "Job Description New Add Job Description (Upload the job description to auto-fil…" at bounding box center [456, 395] width 749 height 531
click at [141, 177] on div "Question Settings" at bounding box center [151, 178] width 86 height 11
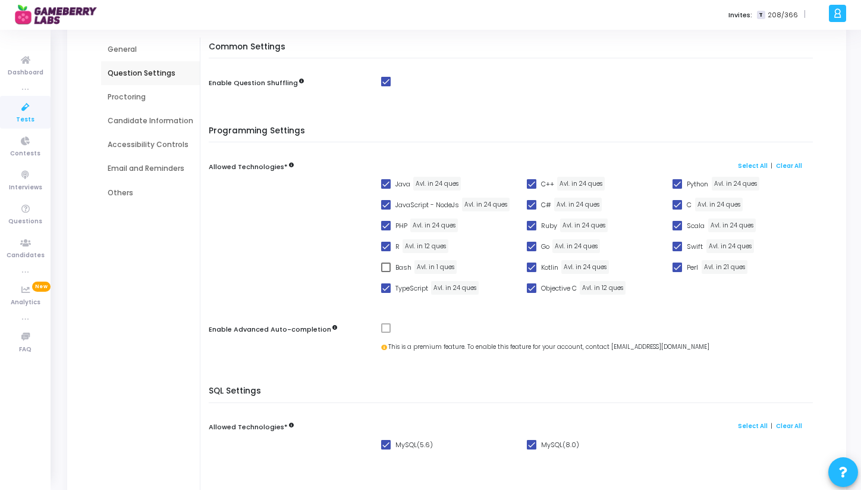
scroll to position [138, 0]
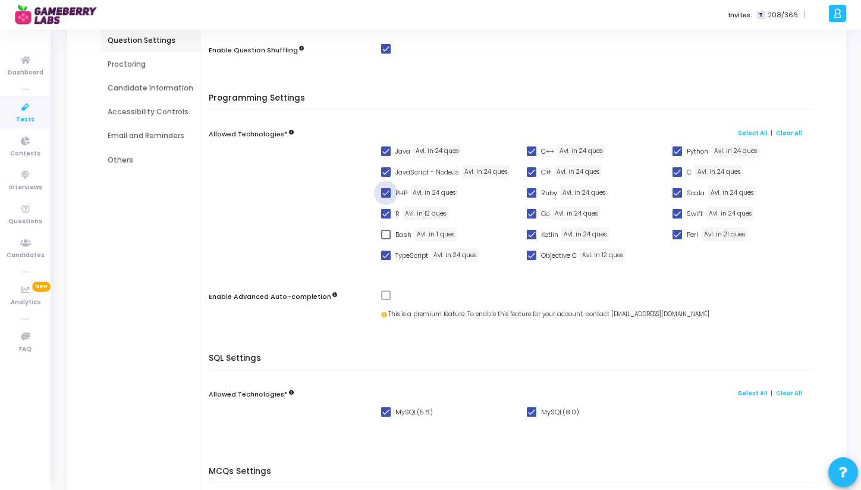
click at [385, 190] on span at bounding box center [386, 193] width 10 height 10
click at [385, 197] on input "PHP" at bounding box center [385, 197] width 1 height 1
checkbox input "false"
click at [385, 214] on span at bounding box center [386, 214] width 10 height 10
click at [385, 218] on input "R" at bounding box center [385, 218] width 1 height 1
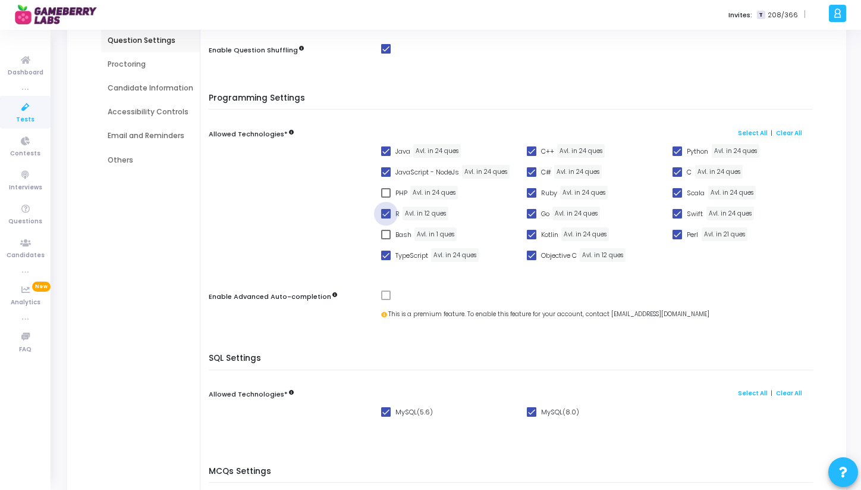
checkbox input "false"
click at [676, 192] on span at bounding box center [678, 193] width 10 height 10
click at [677, 197] on input "Scala" at bounding box center [677, 197] width 1 height 1
checkbox input "false"
click at [675, 212] on span at bounding box center [678, 214] width 10 height 10
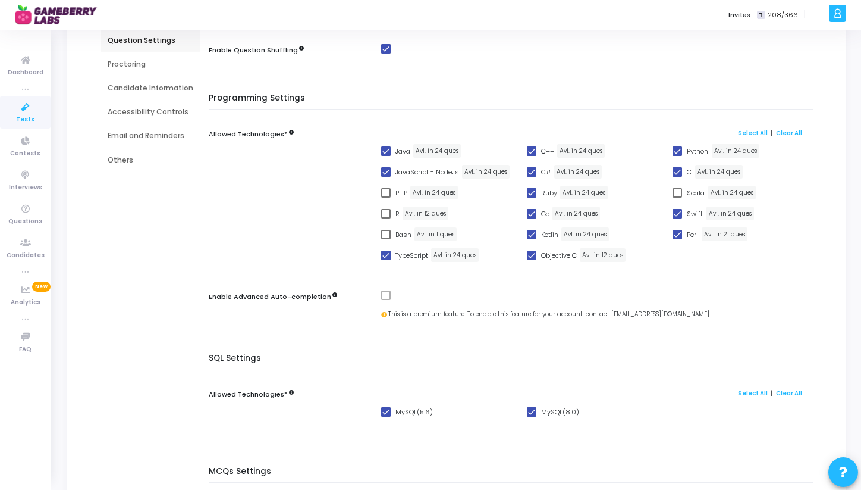
click at [677, 218] on input "Swift" at bounding box center [677, 218] width 1 height 1
checkbox input "false"
click at [676, 233] on span at bounding box center [678, 235] width 10 height 10
click at [677, 239] on input "Perl" at bounding box center [677, 239] width 1 height 1
checkbox input "false"
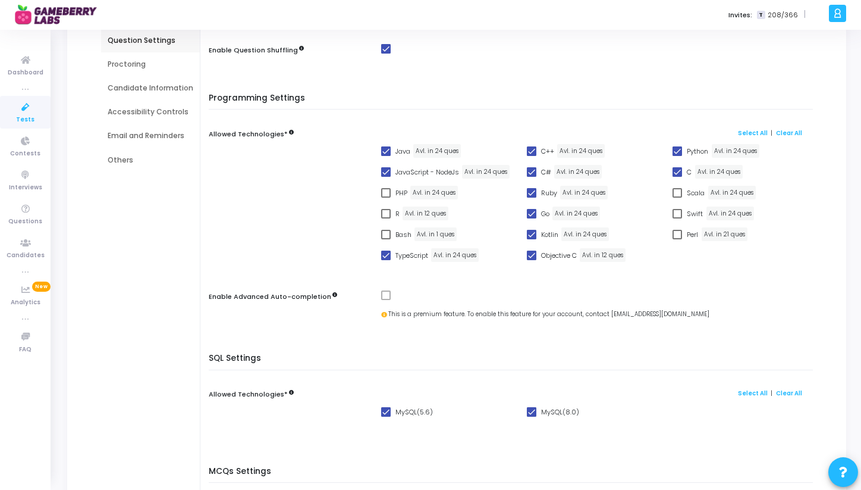
click at [529, 236] on span at bounding box center [532, 235] width 10 height 10
click at [531, 239] on input "Kotlin" at bounding box center [531, 239] width 1 height 1
checkbox input "false"
click at [531, 258] on span at bounding box center [532, 255] width 10 height 10
click at [531, 260] on input "Objective C" at bounding box center [531, 260] width 1 height 1
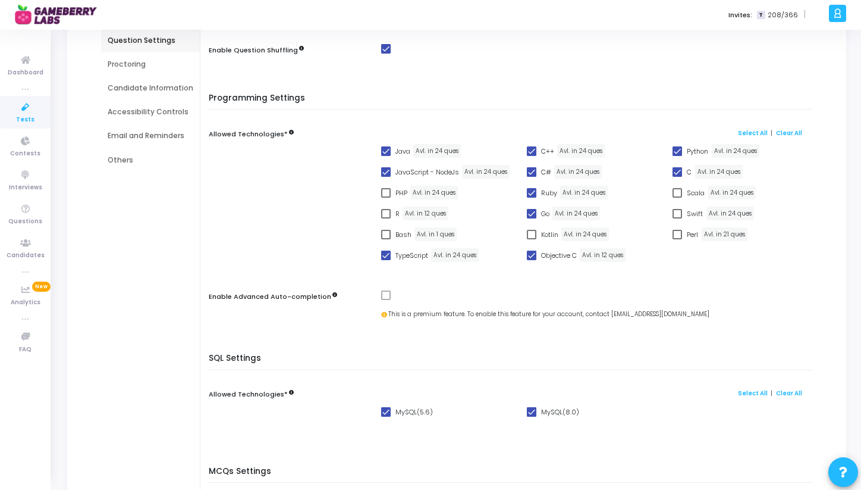
checkbox input "false"
click at [532, 188] on span at bounding box center [532, 193] width 10 height 10
click at [532, 197] on input "Ruby" at bounding box center [531, 197] width 1 height 1
checkbox input "false"
click at [533, 255] on span at bounding box center [532, 255] width 10 height 10
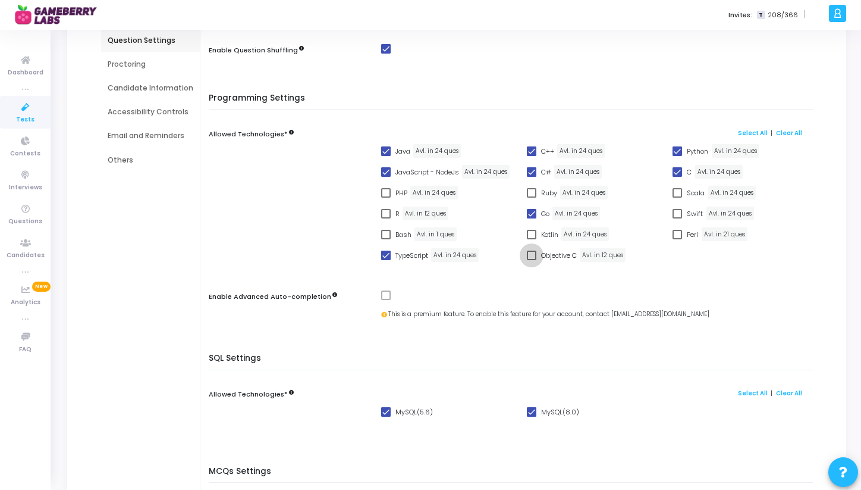
click at [532, 260] on input "Objective C" at bounding box center [531, 260] width 1 height 1
checkbox input "true"
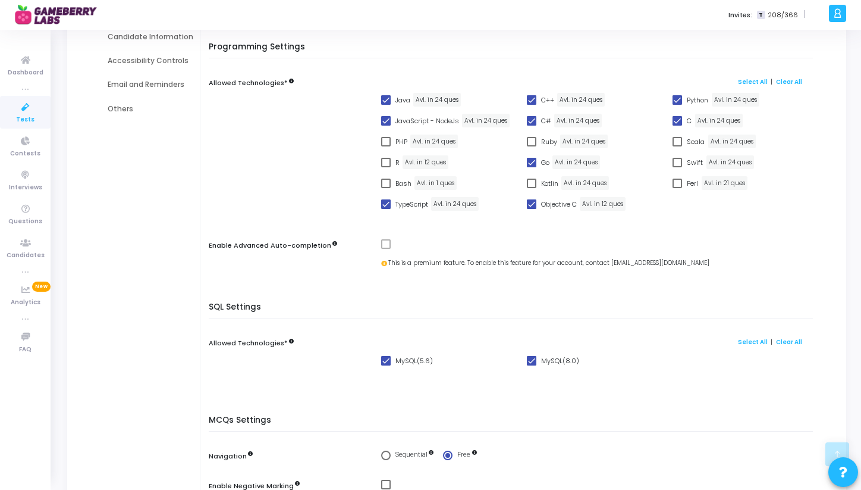
scroll to position [190, 0]
click at [533, 184] on span at bounding box center [532, 182] width 10 height 10
click at [532, 187] on input "Kotlin" at bounding box center [531, 187] width 1 height 1
checkbox input "true"
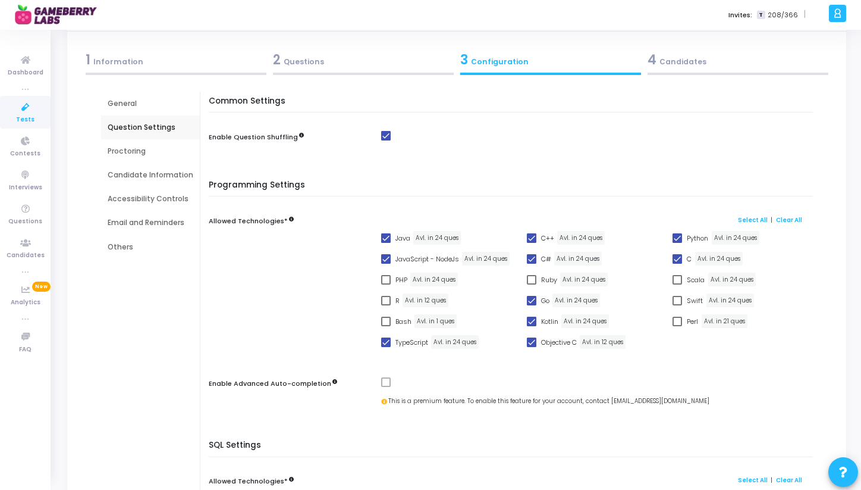
scroll to position [2, 0]
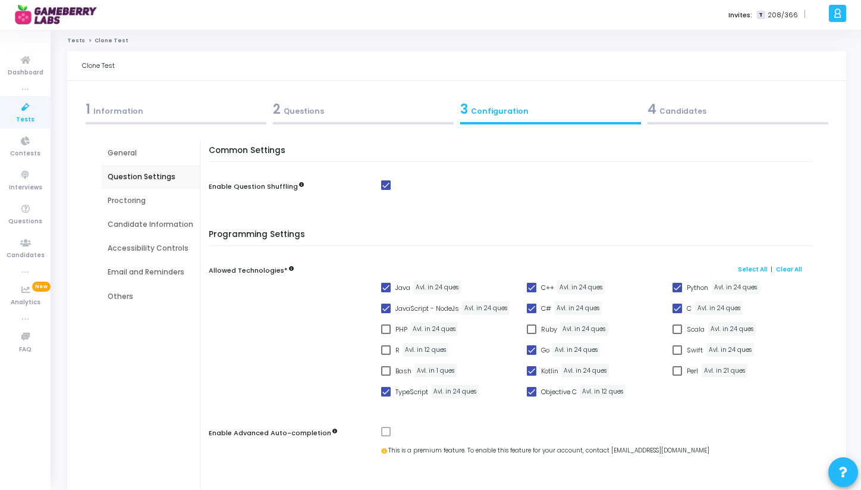
click at [678, 106] on div "4 Candidates" at bounding box center [738, 109] width 181 height 20
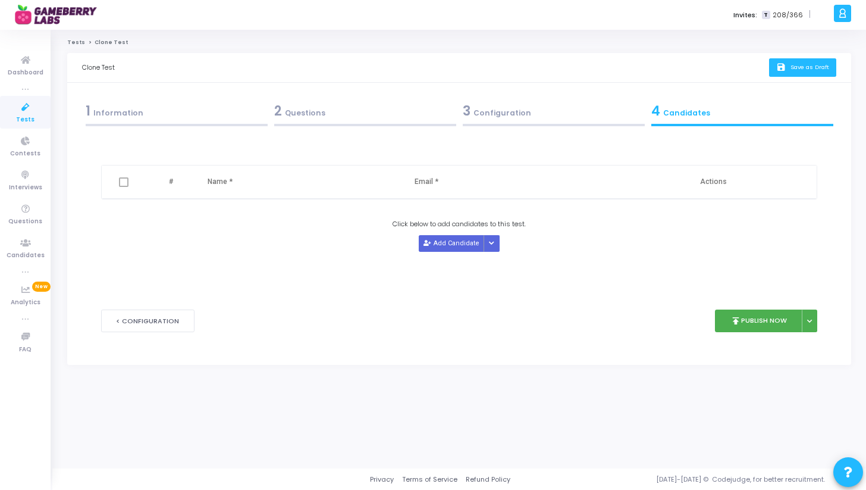
click at [807, 64] on span "Save as Draft" at bounding box center [809, 67] width 39 height 8
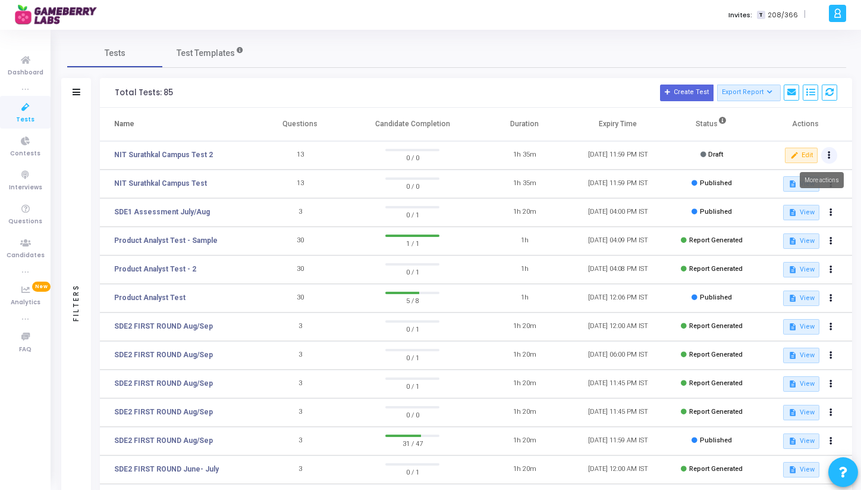
click at [832, 153] on button at bounding box center [829, 155] width 17 height 17
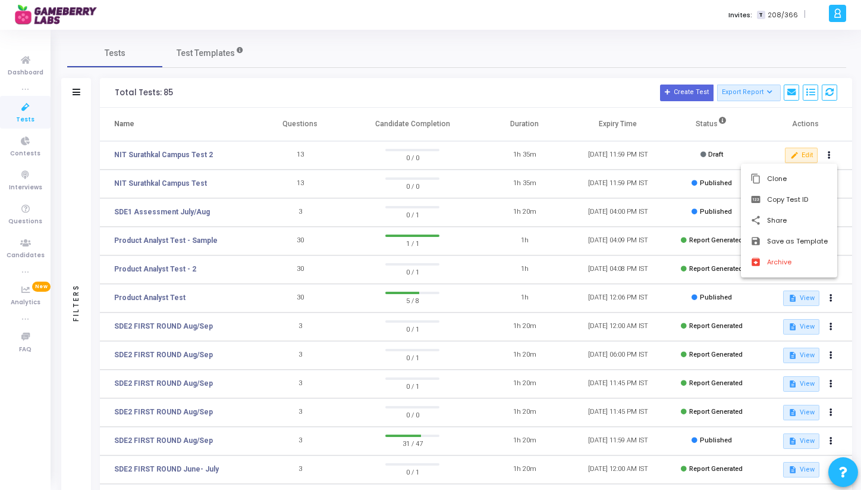
click at [770, 146] on div at bounding box center [430, 245] width 861 height 490
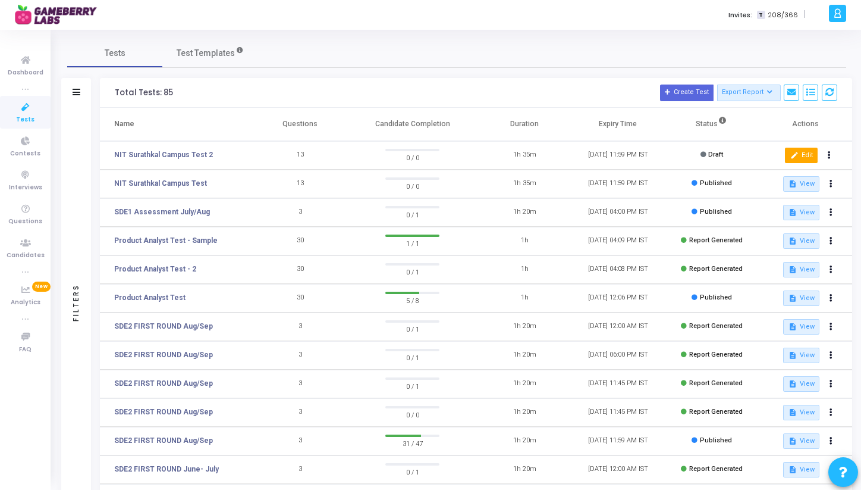
click at [804, 149] on button "edit Edit" at bounding box center [801, 155] width 33 height 15
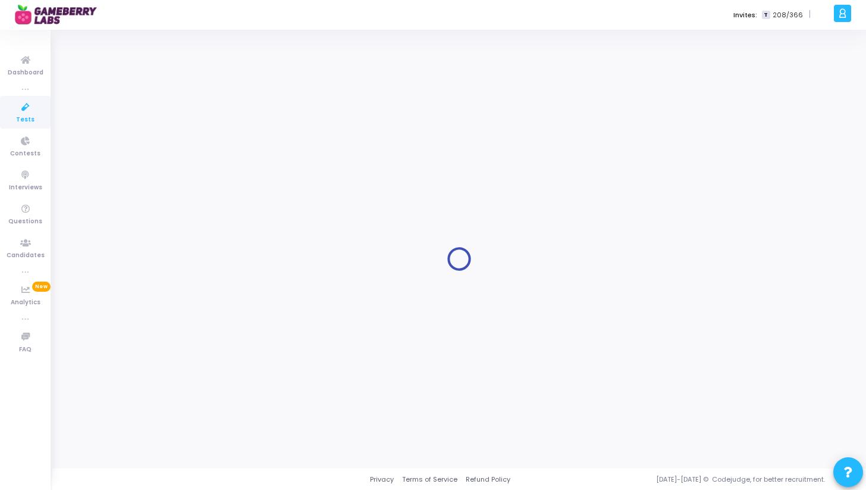
type input "NIT Surathkal Campus Test 2"
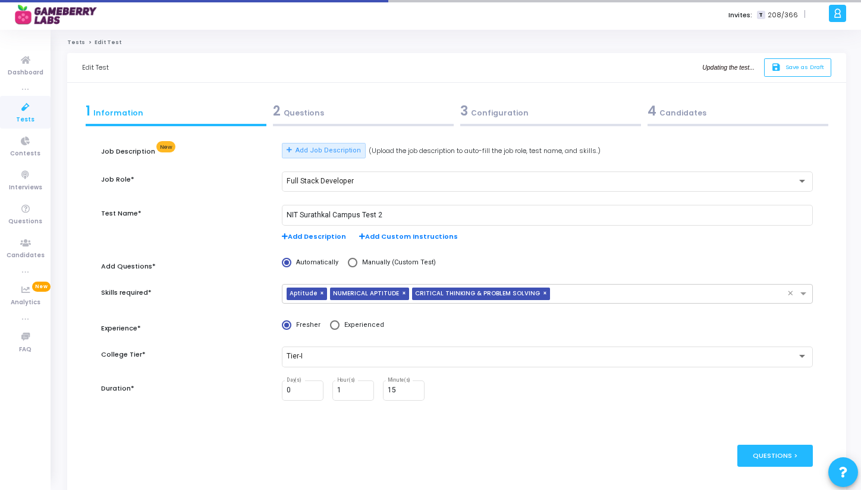
click at [470, 106] on div "3 Configuration" at bounding box center [550, 111] width 181 height 20
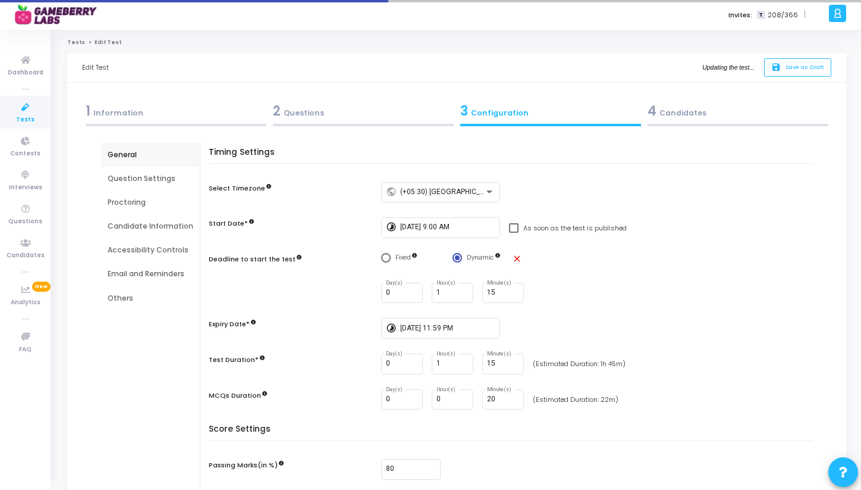
click at [124, 182] on div "Question Settings" at bounding box center [151, 178] width 86 height 11
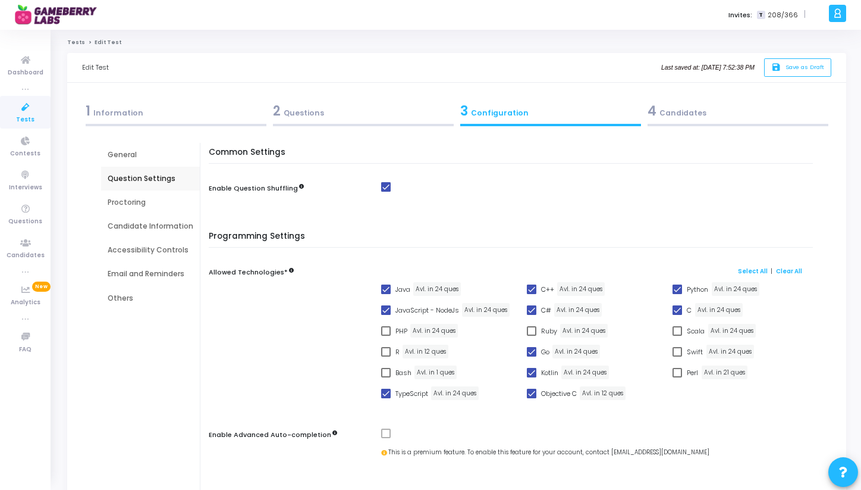
click at [293, 114] on div "2 Questions" at bounding box center [363, 111] width 181 height 20
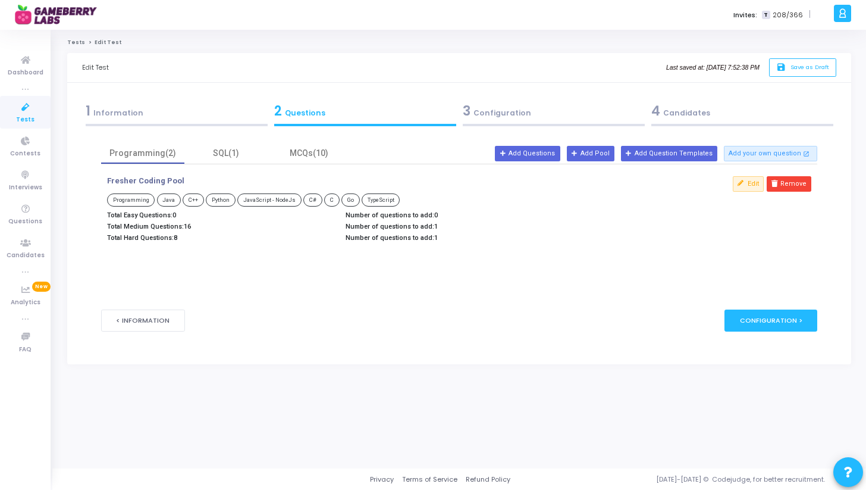
click at [182, 115] on div "1 Information" at bounding box center [177, 111] width 182 height 20
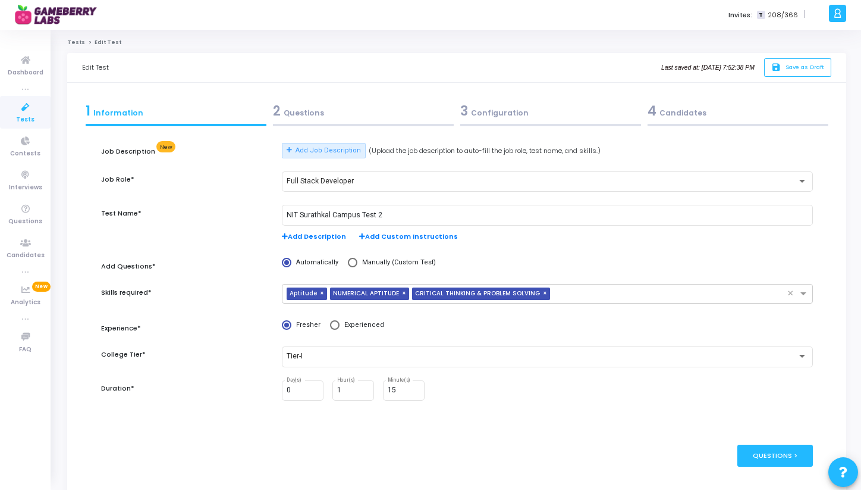
click at [506, 118] on div "3 Configuration" at bounding box center [550, 111] width 181 height 20
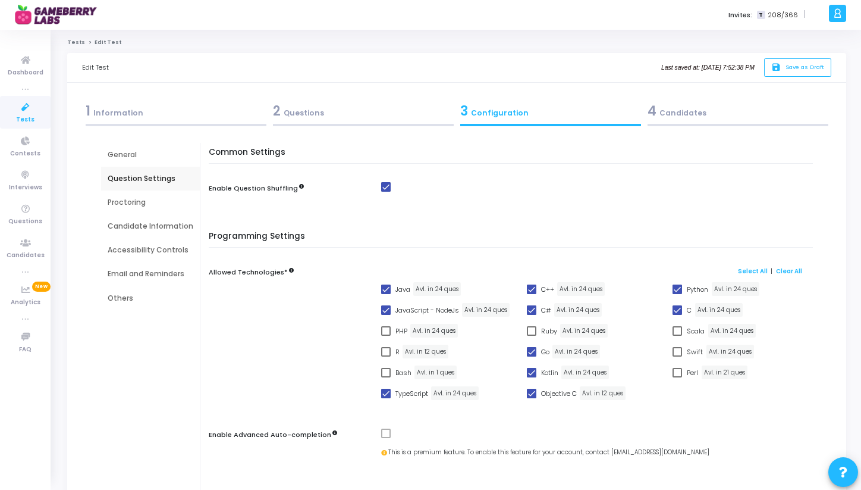
click at [150, 199] on div "Proctoring" at bounding box center [151, 202] width 86 height 11
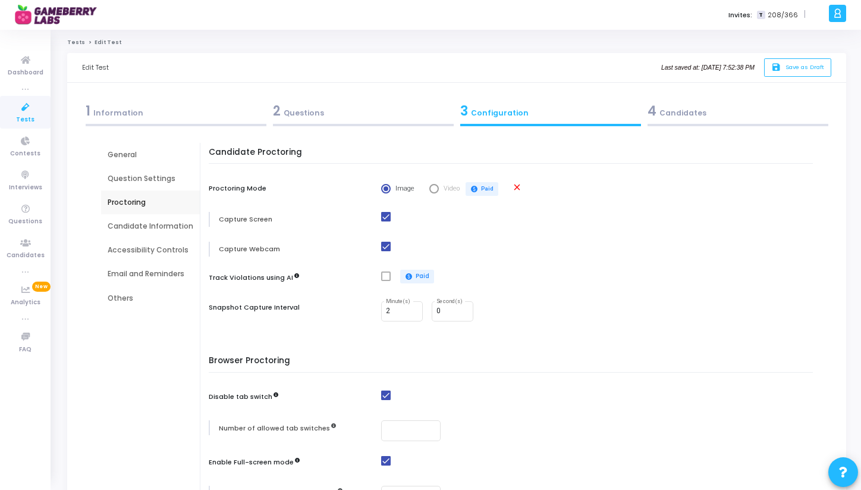
click at [147, 123] on div "1 Information" at bounding box center [175, 114] width 187 height 32
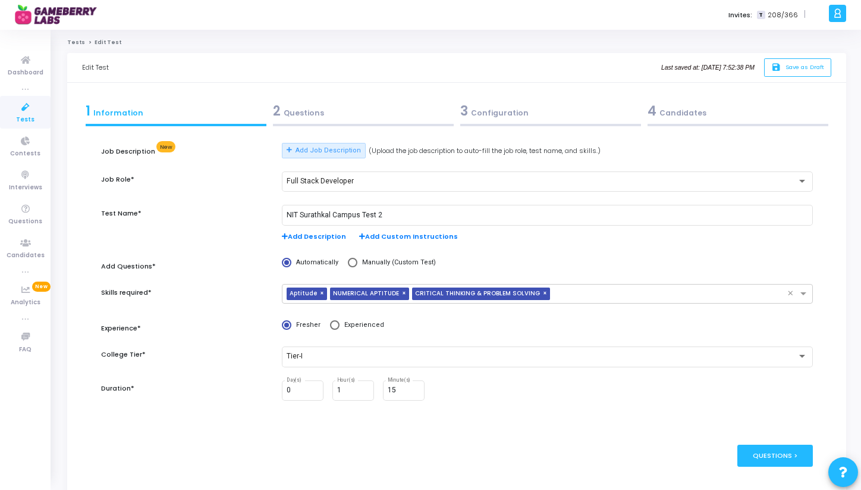
click at [26, 110] on icon at bounding box center [25, 107] width 25 height 15
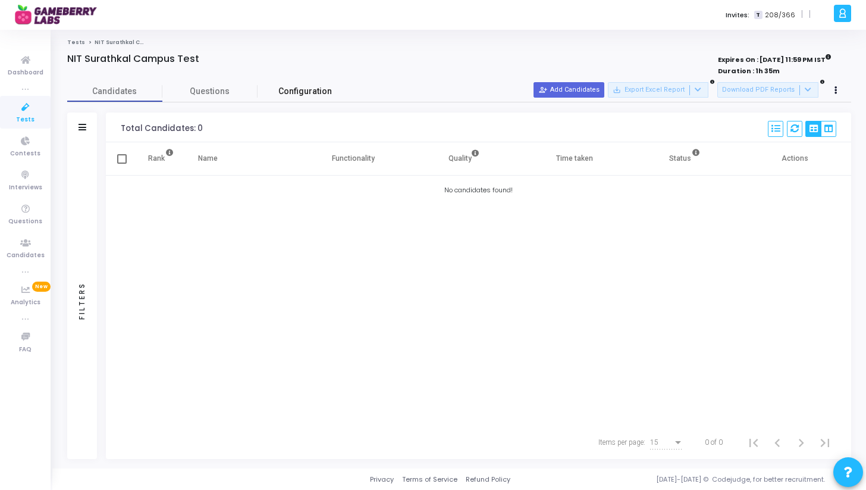
click at [288, 98] on link "Configuration" at bounding box center [305, 91] width 95 height 21
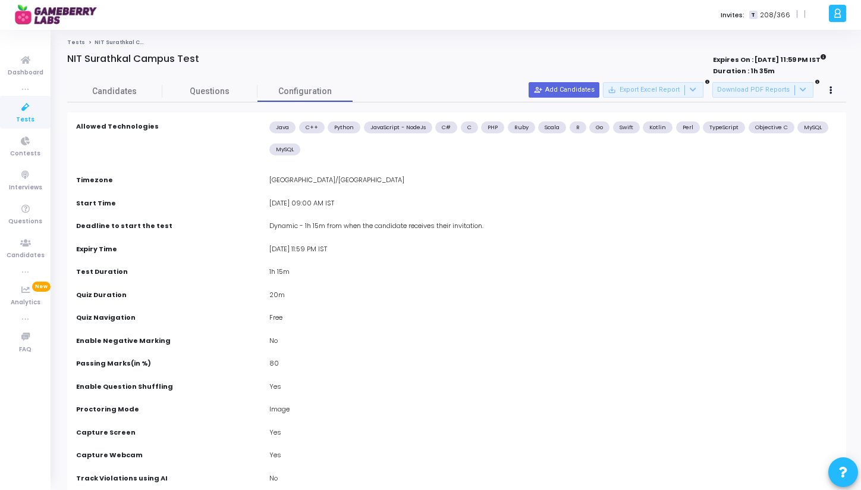
click at [276, 272] on div "1h 15m" at bounding box center [553, 272] width 580 height 13
click at [27, 114] on icon at bounding box center [25, 107] width 25 height 15
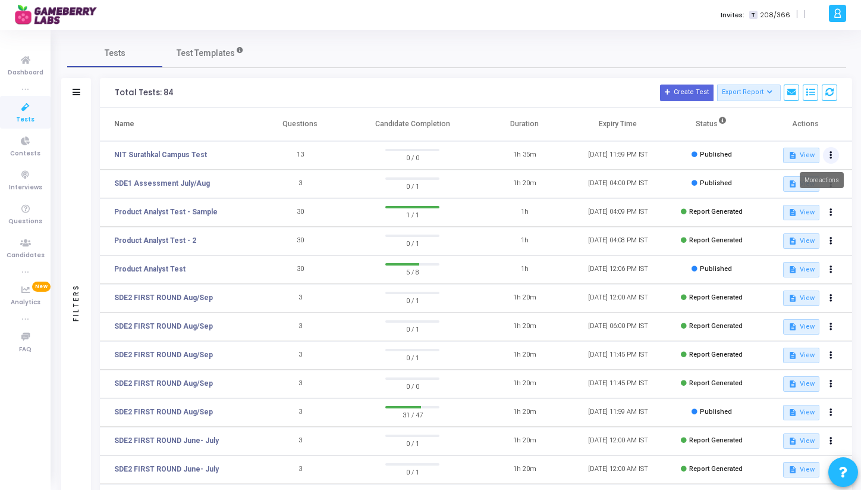
click at [834, 155] on button at bounding box center [831, 155] width 17 height 17
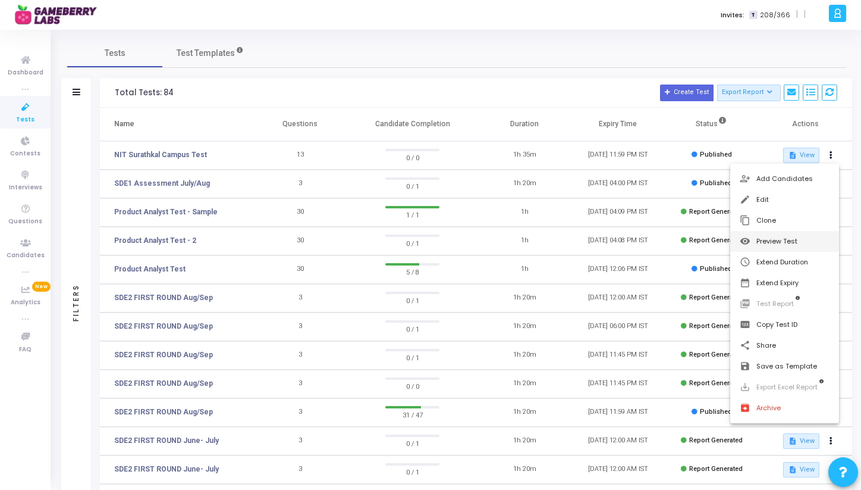
click at [777, 242] on button "visibility Preview Test" at bounding box center [784, 241] width 109 height 21
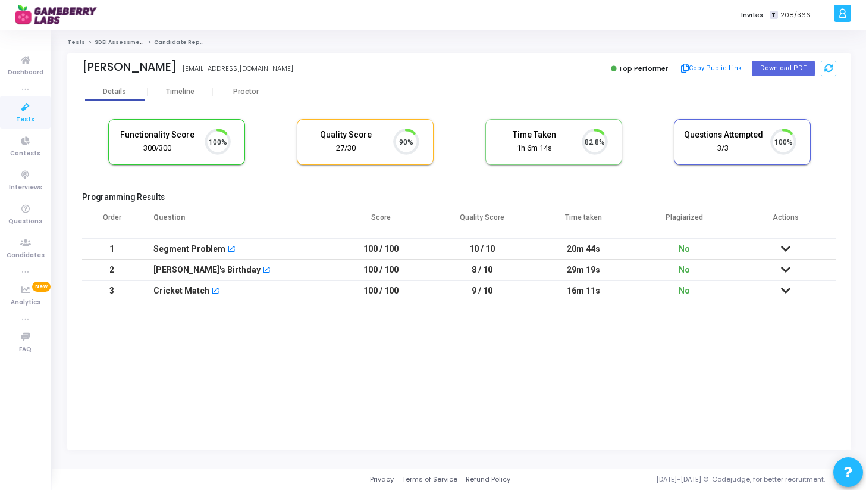
scroll to position [25, 30]
drag, startPoint x: 567, startPoint y: 293, endPoint x: 633, endPoint y: 293, distance: 65.4
click at [633, 293] on td "16m 11s" at bounding box center [582, 290] width 101 height 21
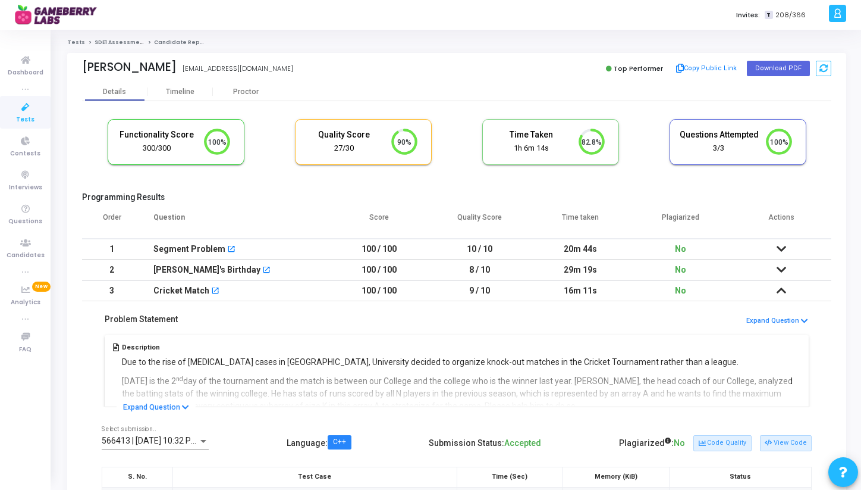
click at [573, 293] on td "16m 11s" at bounding box center [580, 290] width 101 height 21
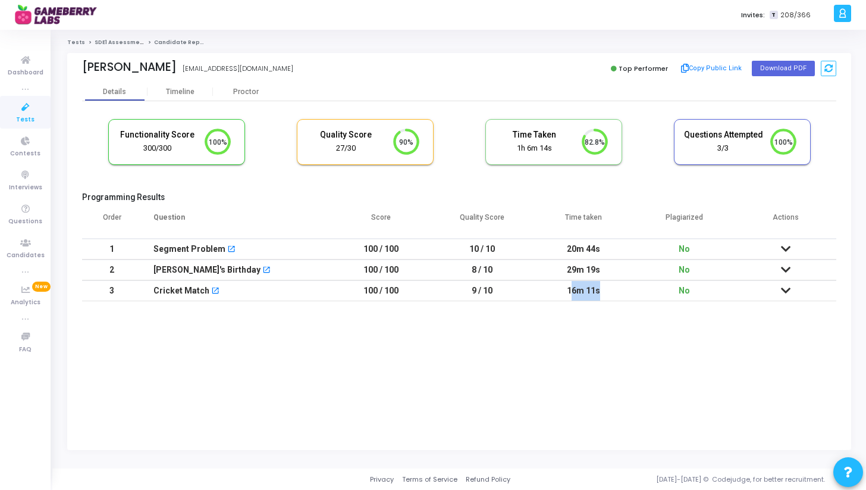
drag, startPoint x: 592, startPoint y: 292, endPoint x: 647, endPoint y: 292, distance: 54.1
click at [647, 292] on tr "3 Cricket Match open_in_new 100 / 100 9 / 10 16m 11s No" at bounding box center [459, 290] width 754 height 21
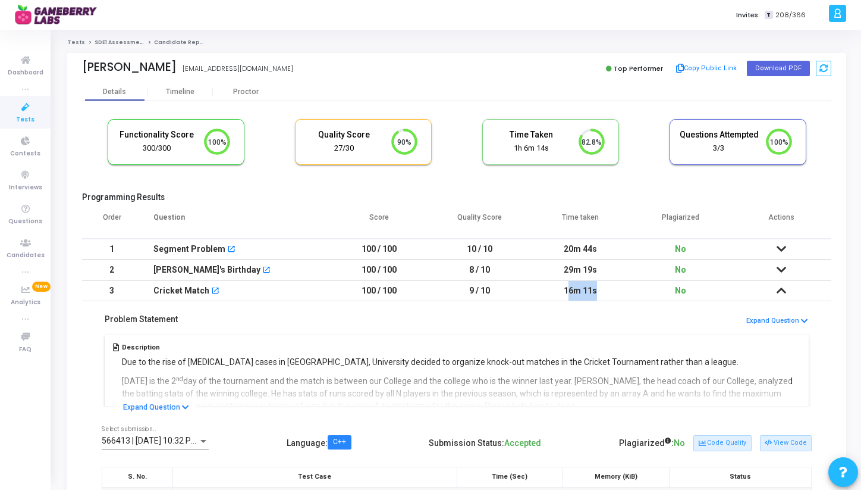
drag, startPoint x: 564, startPoint y: 271, endPoint x: 624, endPoint y: 271, distance: 60.1
click at [624, 271] on td "29m 19s" at bounding box center [580, 269] width 101 height 21
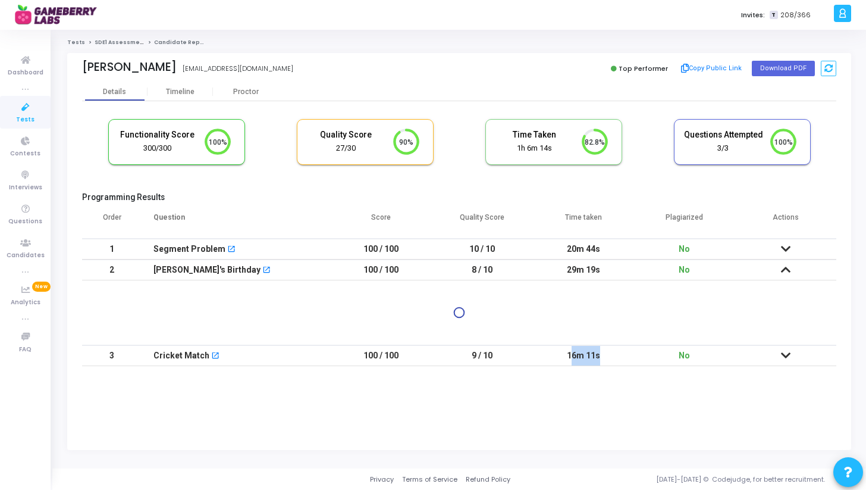
click at [614, 270] on td "29m 19s" at bounding box center [582, 269] width 101 height 21
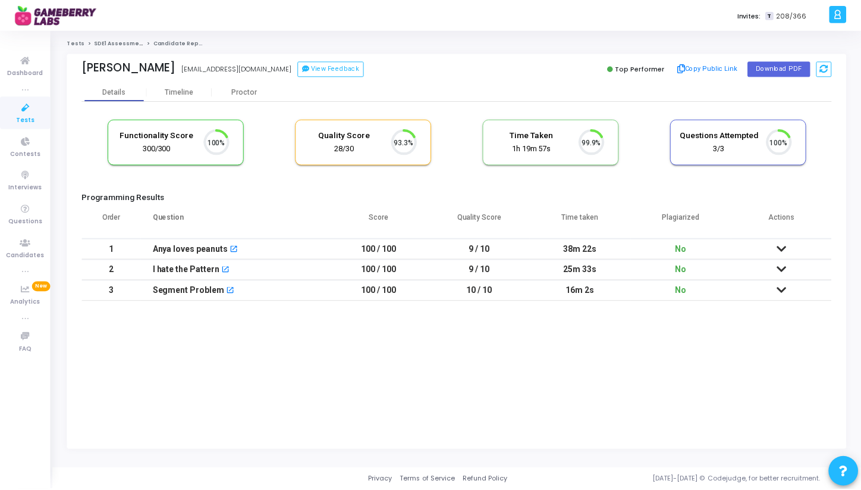
scroll to position [25, 30]
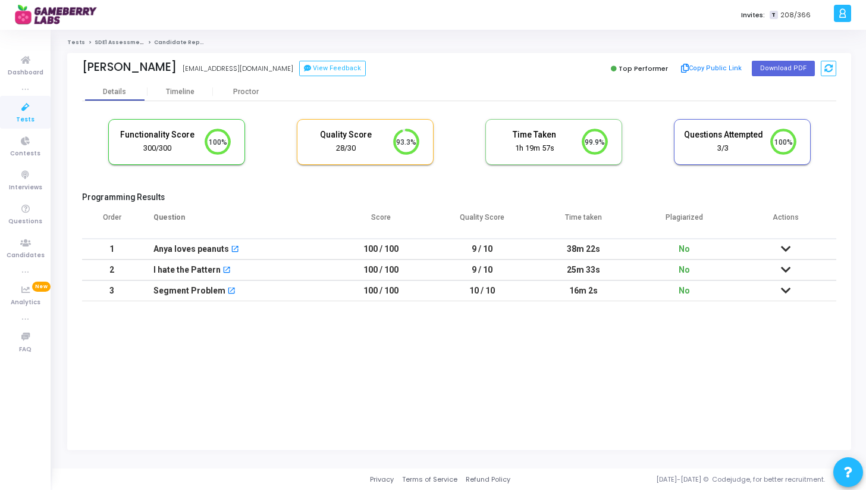
drag, startPoint x: 567, startPoint y: 290, endPoint x: 613, endPoint y: 290, distance: 46.4
click at [613, 290] on td "16m 2s" at bounding box center [582, 290] width 101 height 21
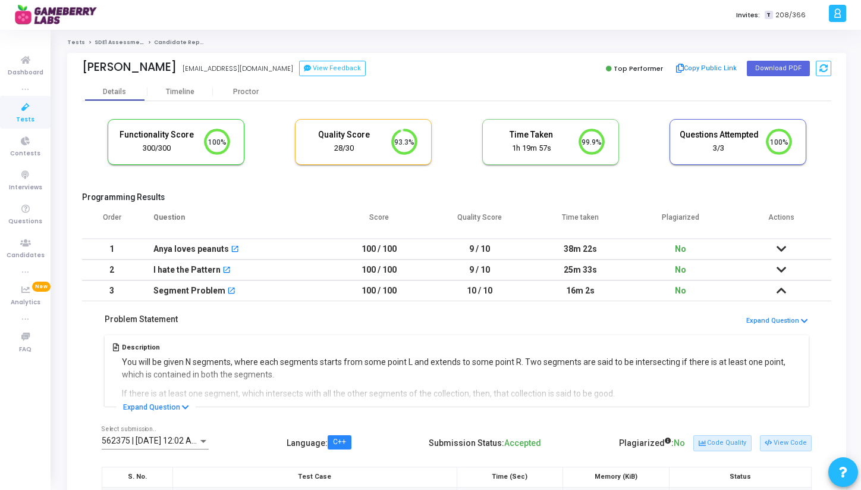
click at [569, 290] on td "16m 2s" at bounding box center [580, 290] width 101 height 21
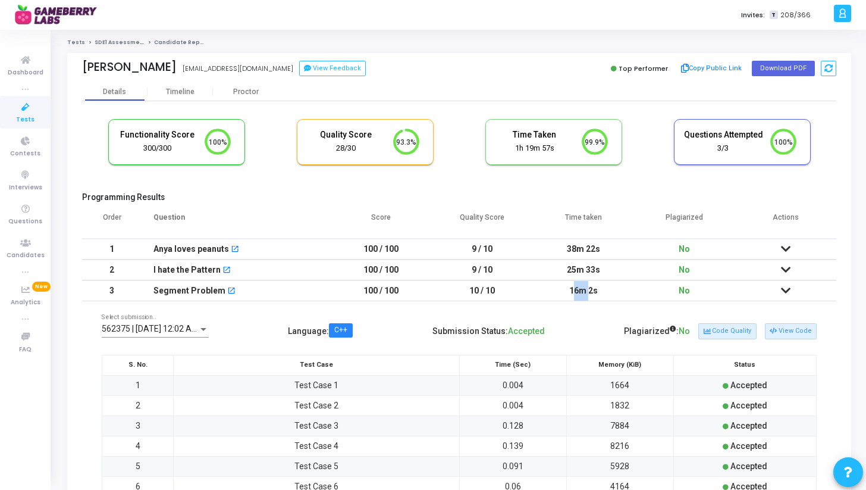
drag, startPoint x: 567, startPoint y: 290, endPoint x: 616, endPoint y: 290, distance: 48.8
click at [601, 290] on td "16m 2s" at bounding box center [582, 290] width 101 height 21
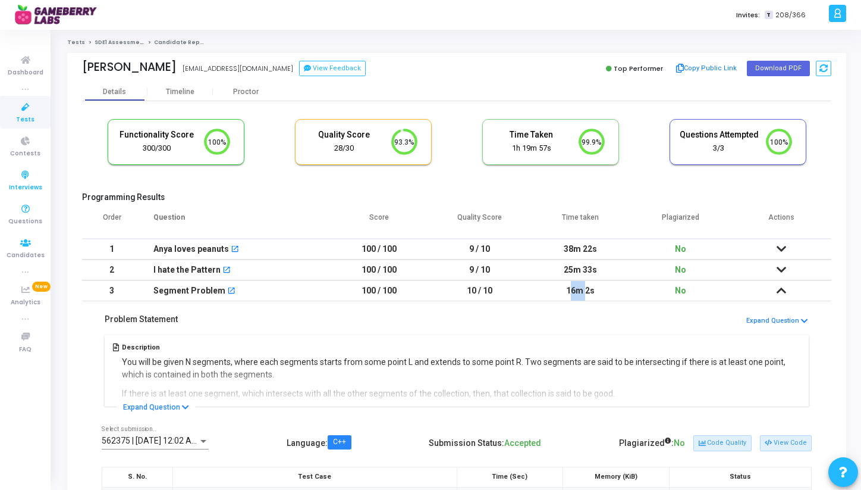
click at [22, 179] on icon at bounding box center [25, 175] width 25 height 15
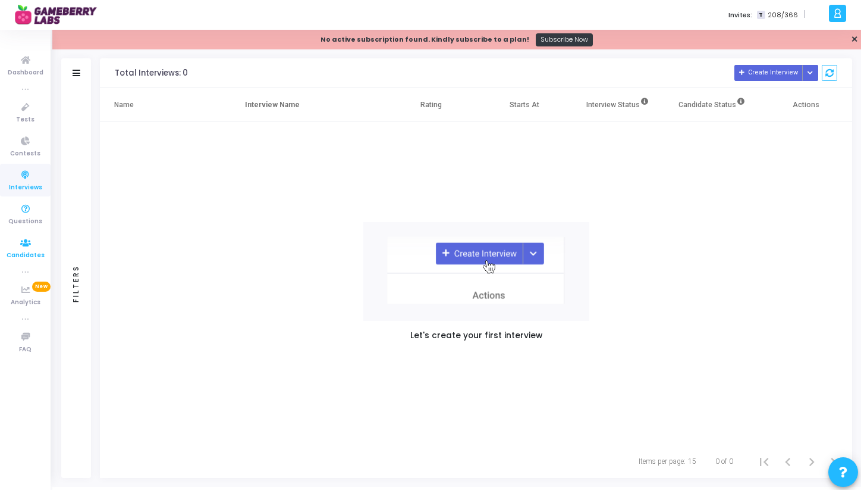
click at [29, 240] on icon at bounding box center [25, 243] width 25 height 15
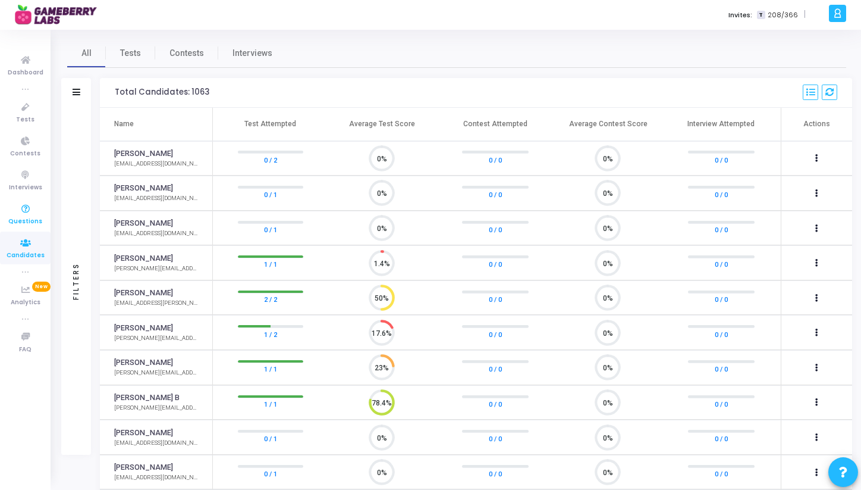
click at [8, 216] on link "Questions" at bounding box center [25, 213] width 51 height 33
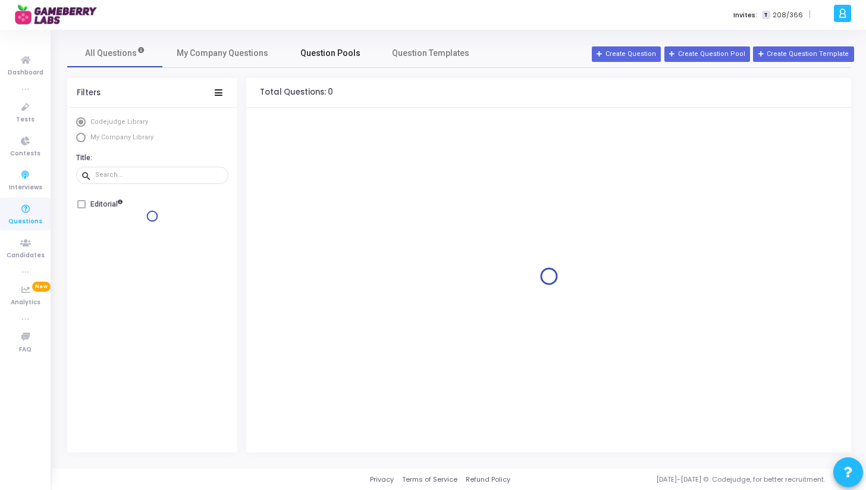
click at [330, 58] on span "Question Pools" at bounding box center [330, 53] width 60 height 12
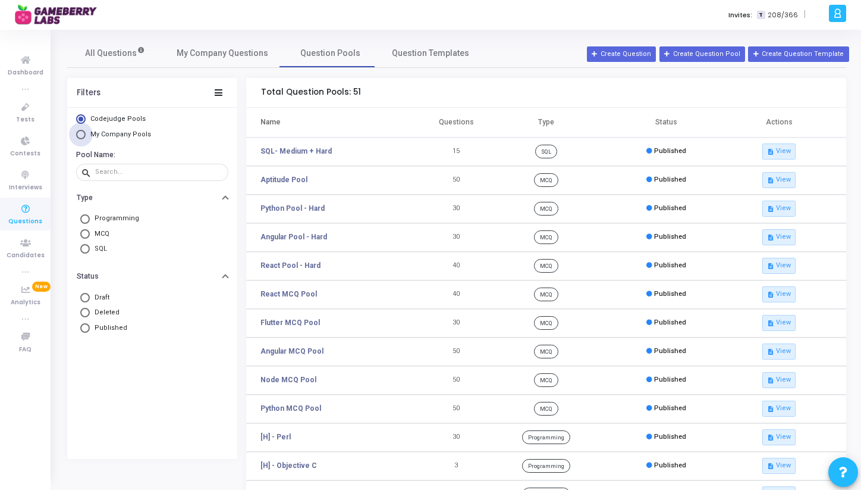
click at [84, 134] on span "Select Library" at bounding box center [81, 135] width 10 height 10
click at [84, 134] on input "My Company Pools" at bounding box center [81, 135] width 10 height 10
radio input "true"
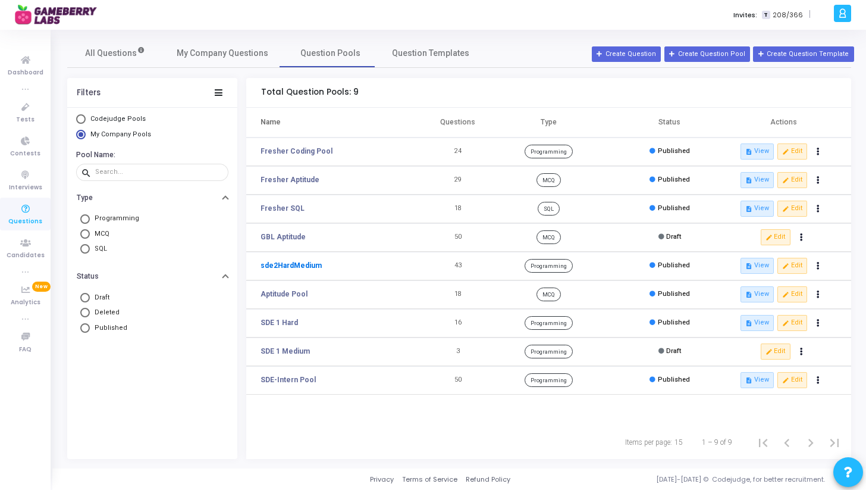
click at [299, 267] on link "sde2HardMedium" at bounding box center [291, 265] width 61 height 11
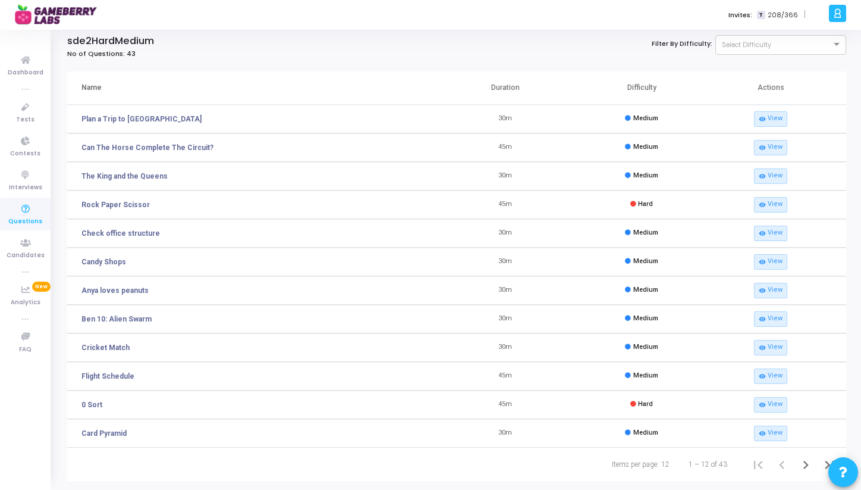
click at [30, 218] on span "Questions" at bounding box center [25, 222] width 34 height 10
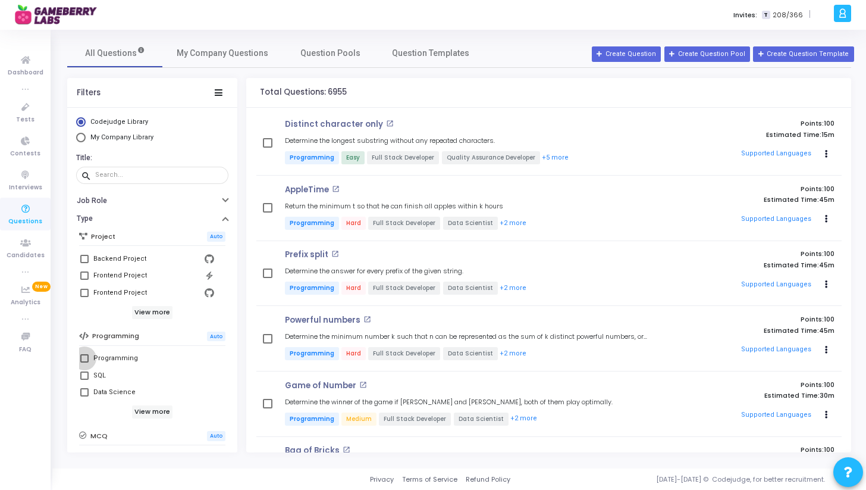
click at [87, 356] on span at bounding box center [84, 358] width 8 height 8
click at [84, 362] on input "Programming" at bounding box center [84, 362] width 1 height 1
checkbox input "true"
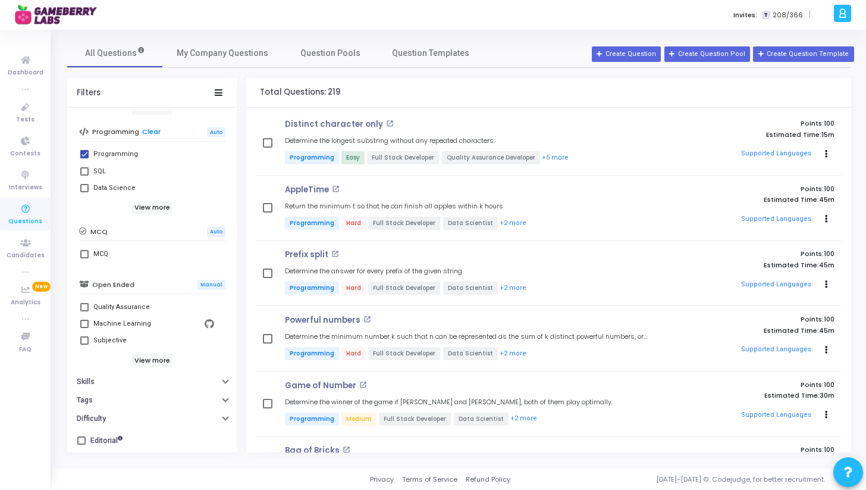
click at [99, 426] on div "Codejudge Library My Company Library Title: search Job Role Type 1 filter(s) ap…" at bounding box center [152, 281] width 170 height 341
click at [107, 419] on button "Difficulty" at bounding box center [152, 418] width 170 height 18
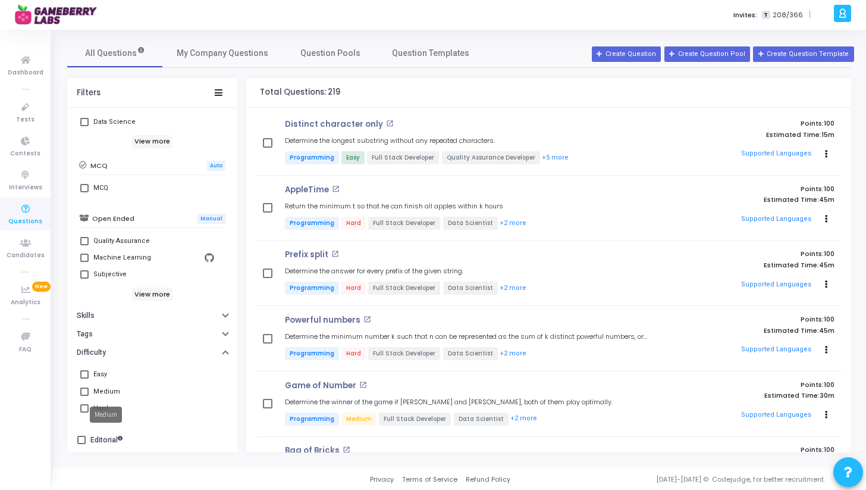
click at [95, 391] on div "Medium" at bounding box center [106, 391] width 27 height 14
click at [84, 396] on input "Medium" at bounding box center [84, 396] width 1 height 1
checkbox input "true"
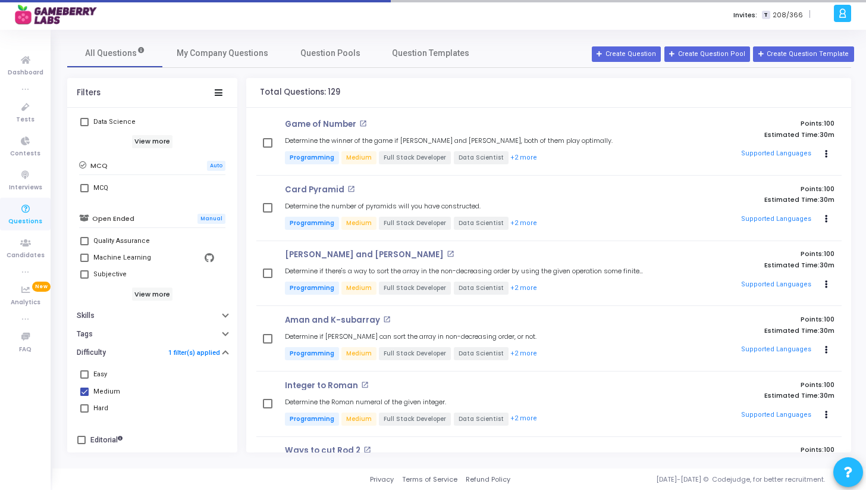
click at [84, 406] on span at bounding box center [84, 408] width 8 height 8
click at [84, 412] on input "Hard" at bounding box center [84, 412] width 1 height 1
checkbox input "true"
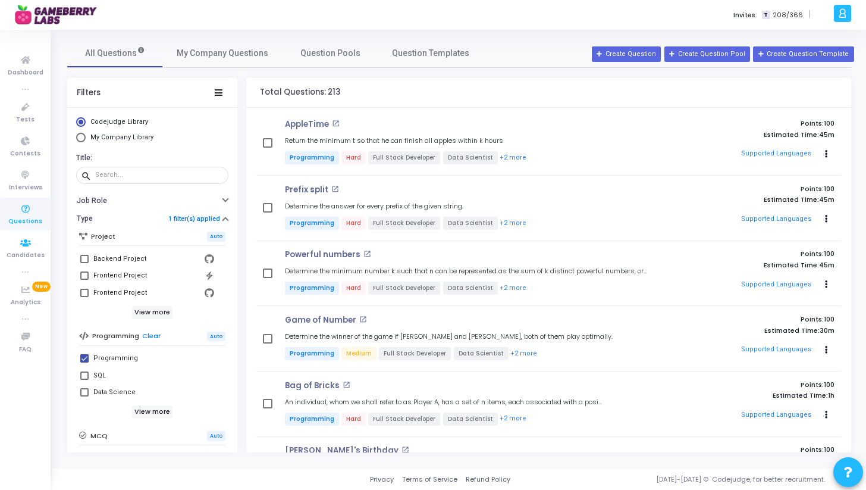
click at [23, 219] on span "Questions" at bounding box center [25, 222] width 34 height 10
click at [316, 58] on span "Question Pools" at bounding box center [330, 53] width 60 height 12
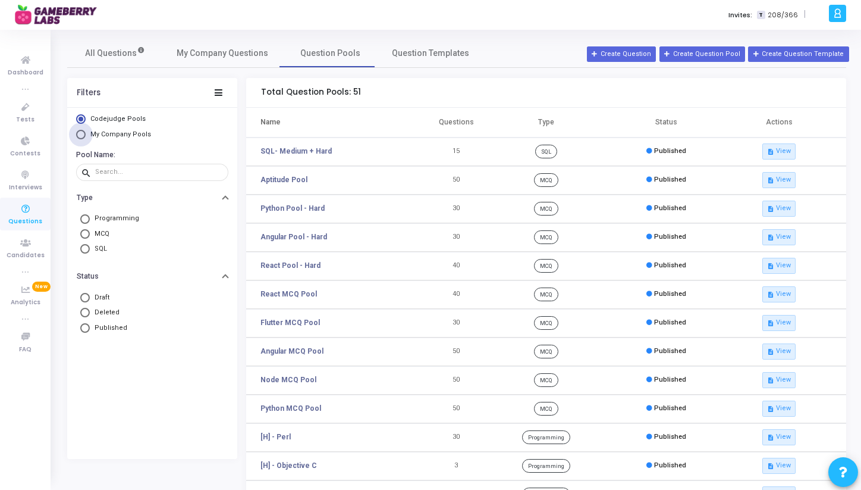
click at [100, 136] on span "My Company Pools" at bounding box center [120, 134] width 61 height 8
click at [86, 136] on input "My Company Pools" at bounding box center [81, 135] width 10 height 10
radio input "true"
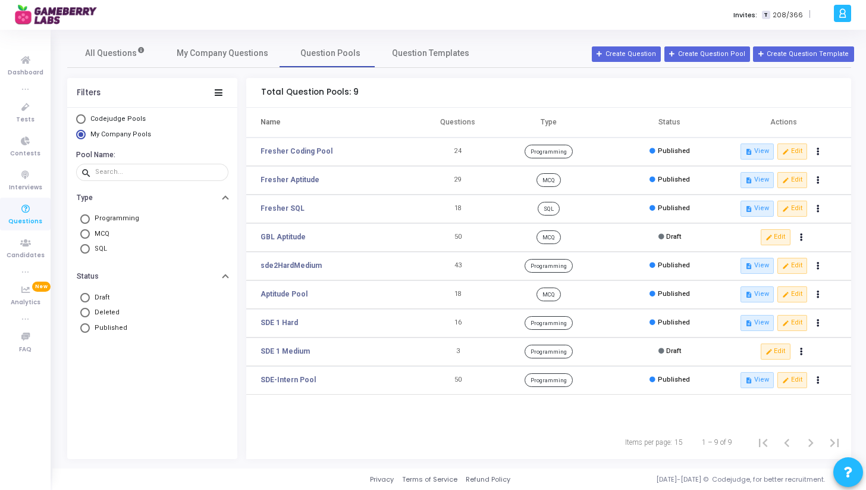
click at [460, 261] on td "43" at bounding box center [458, 266] width 61 height 29
click at [460, 264] on td "43" at bounding box center [458, 266] width 61 height 29
click at [459, 151] on td "24" at bounding box center [458, 151] width 61 height 29
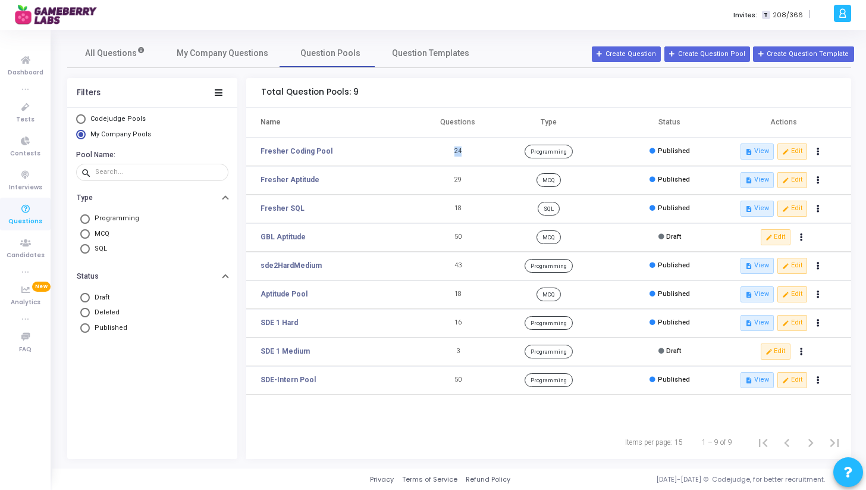
click at [459, 151] on td "24" at bounding box center [458, 151] width 61 height 29
click at [451, 153] on td "24" at bounding box center [458, 151] width 61 height 29
